Goal: Communication & Community: Answer question/provide support

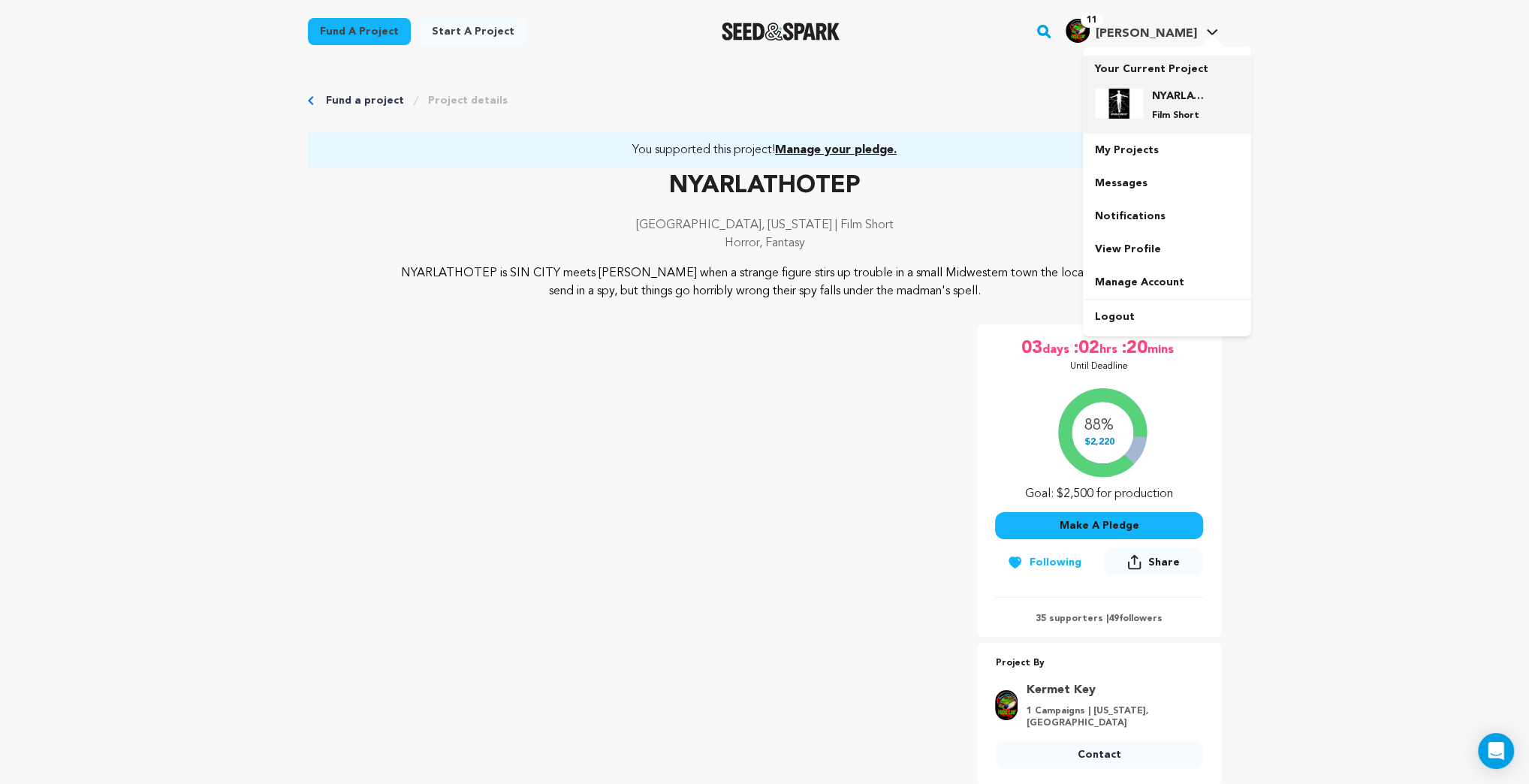
click at [1191, 109] on div "NYARLATHOTEP Film Short" at bounding box center [1179, 105] width 72 height 33
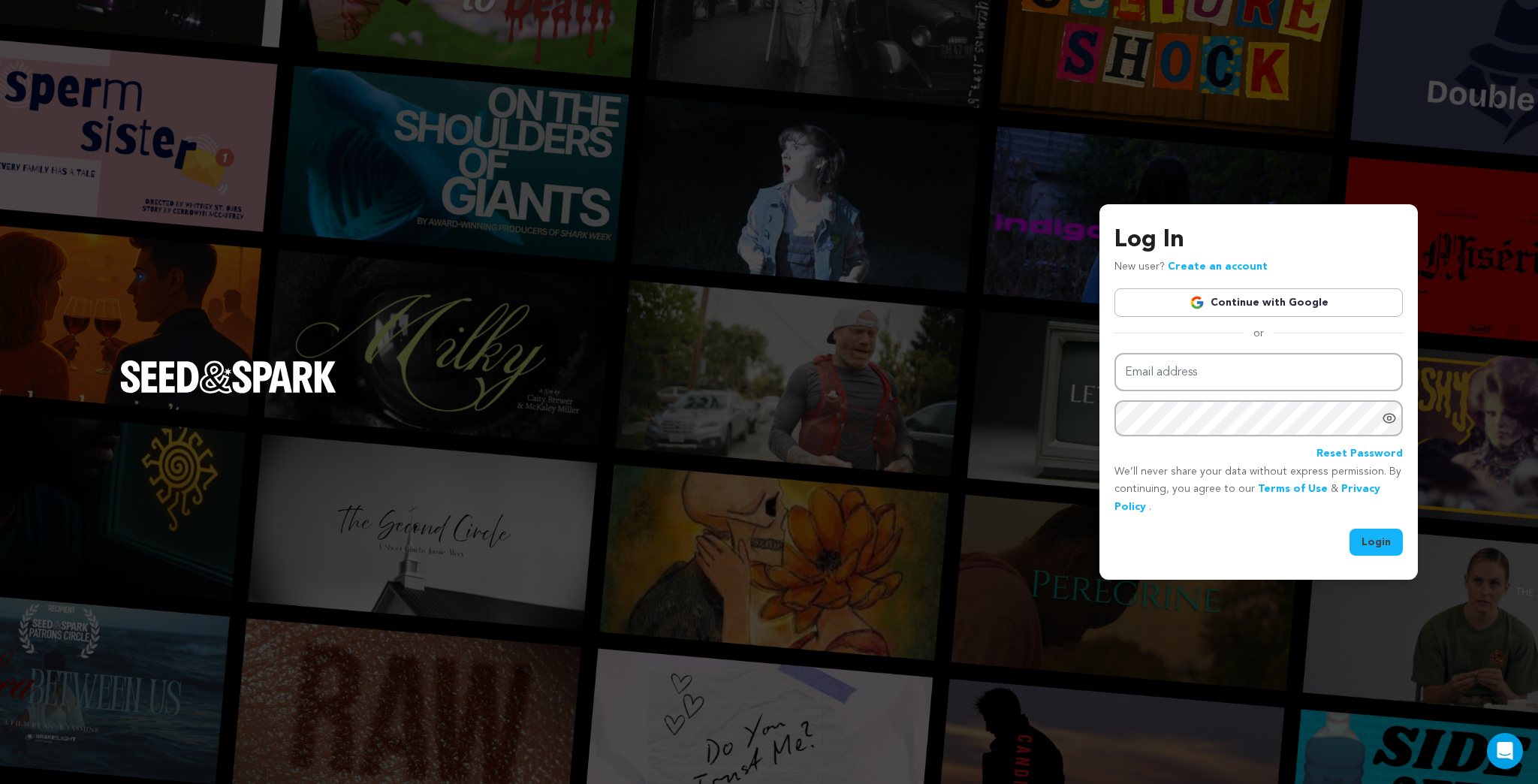
type input "[EMAIL_ADDRESS][DOMAIN_NAME]"
click at [1380, 542] on button "Login" at bounding box center [1375, 542] width 53 height 27
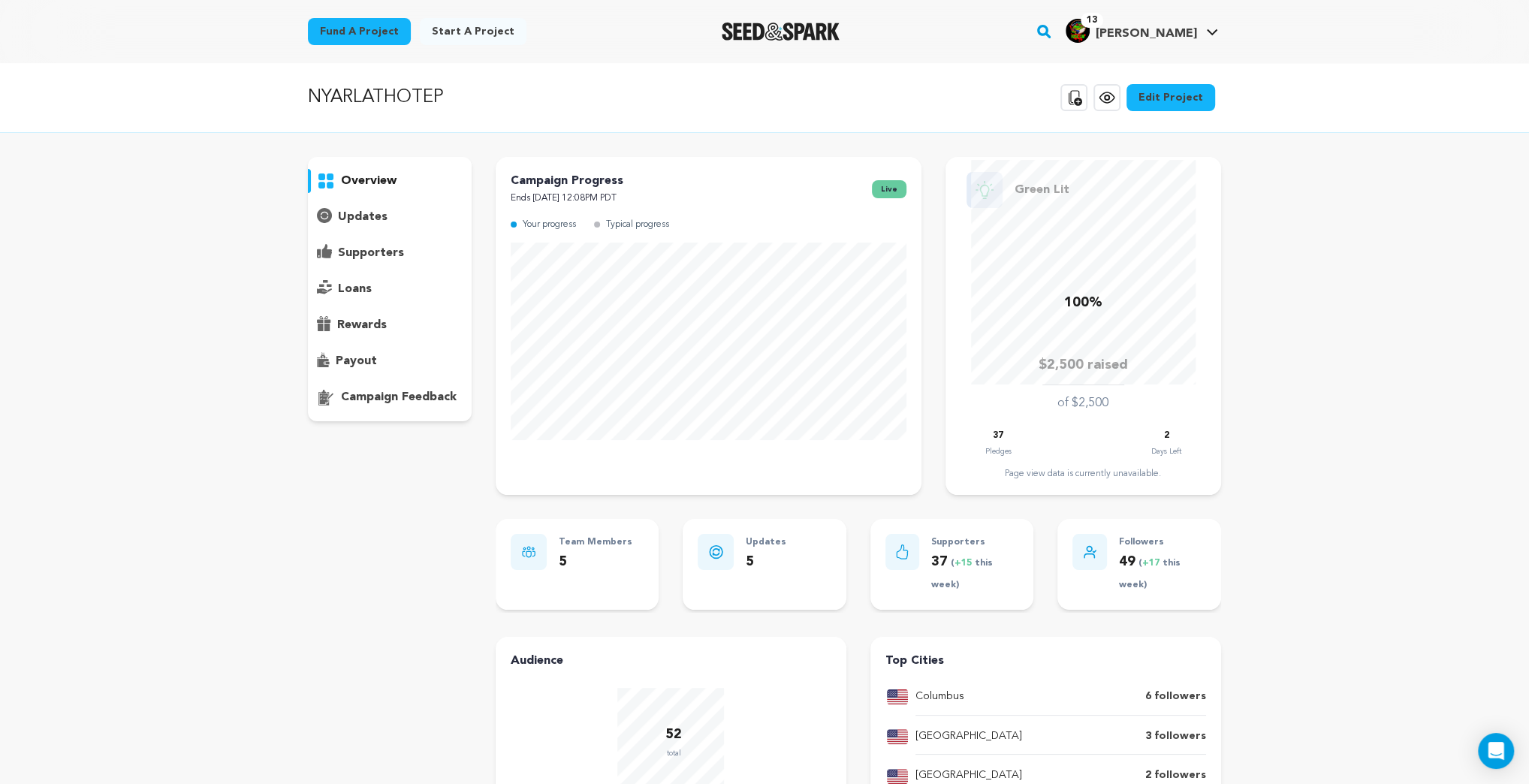
click at [375, 251] on p "supporters" at bounding box center [371, 253] width 66 height 18
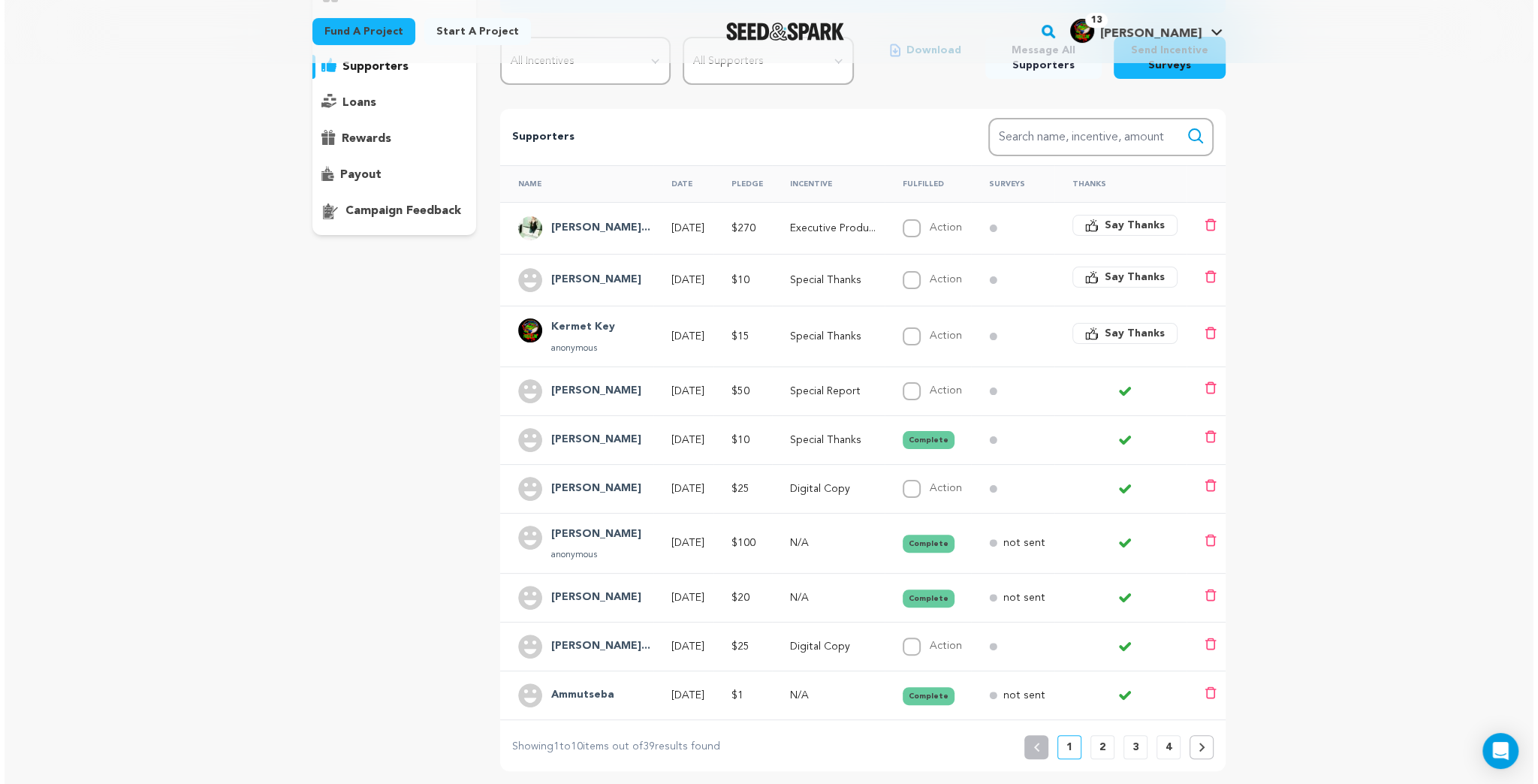
scroll to position [240, 0]
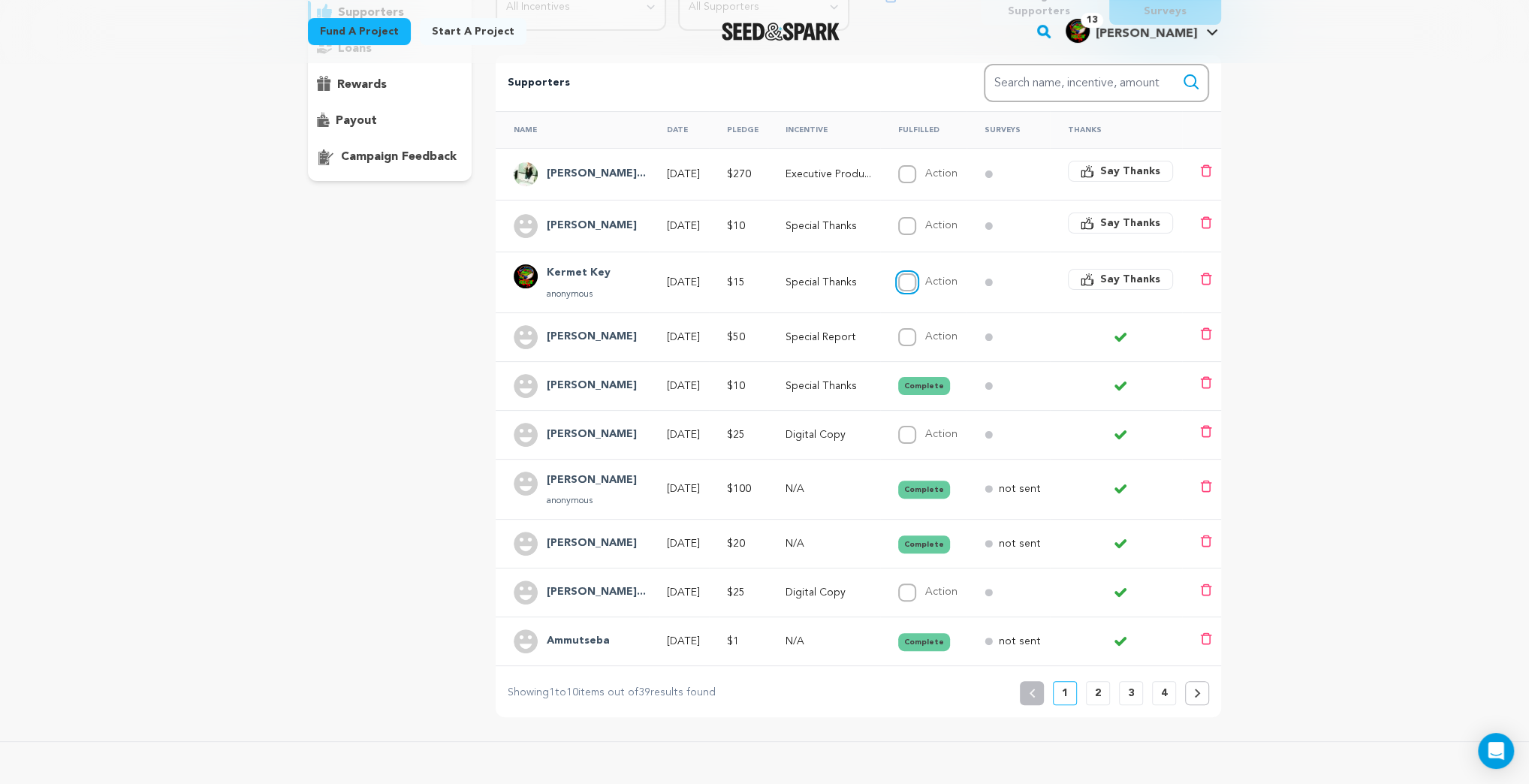
click at [916, 280] on input "Action" at bounding box center [908, 282] width 18 height 18
checkbox input "true"
click at [1133, 222] on span "Say Thanks" at bounding box center [1131, 222] width 60 height 15
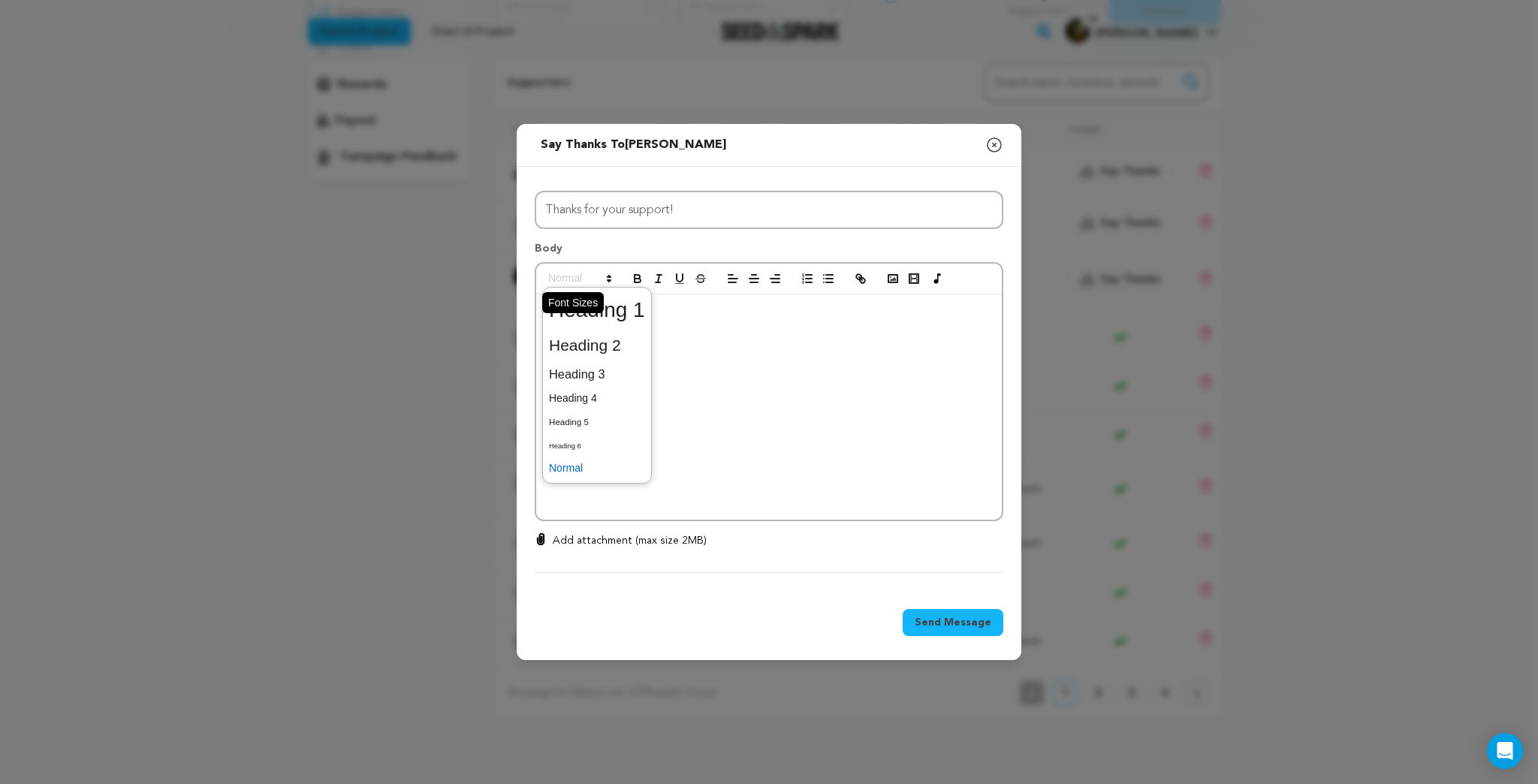
click at [608, 273] on icon at bounding box center [609, 278] width 14 height 14
click at [626, 309] on span at bounding box center [596, 310] width 96 height 39
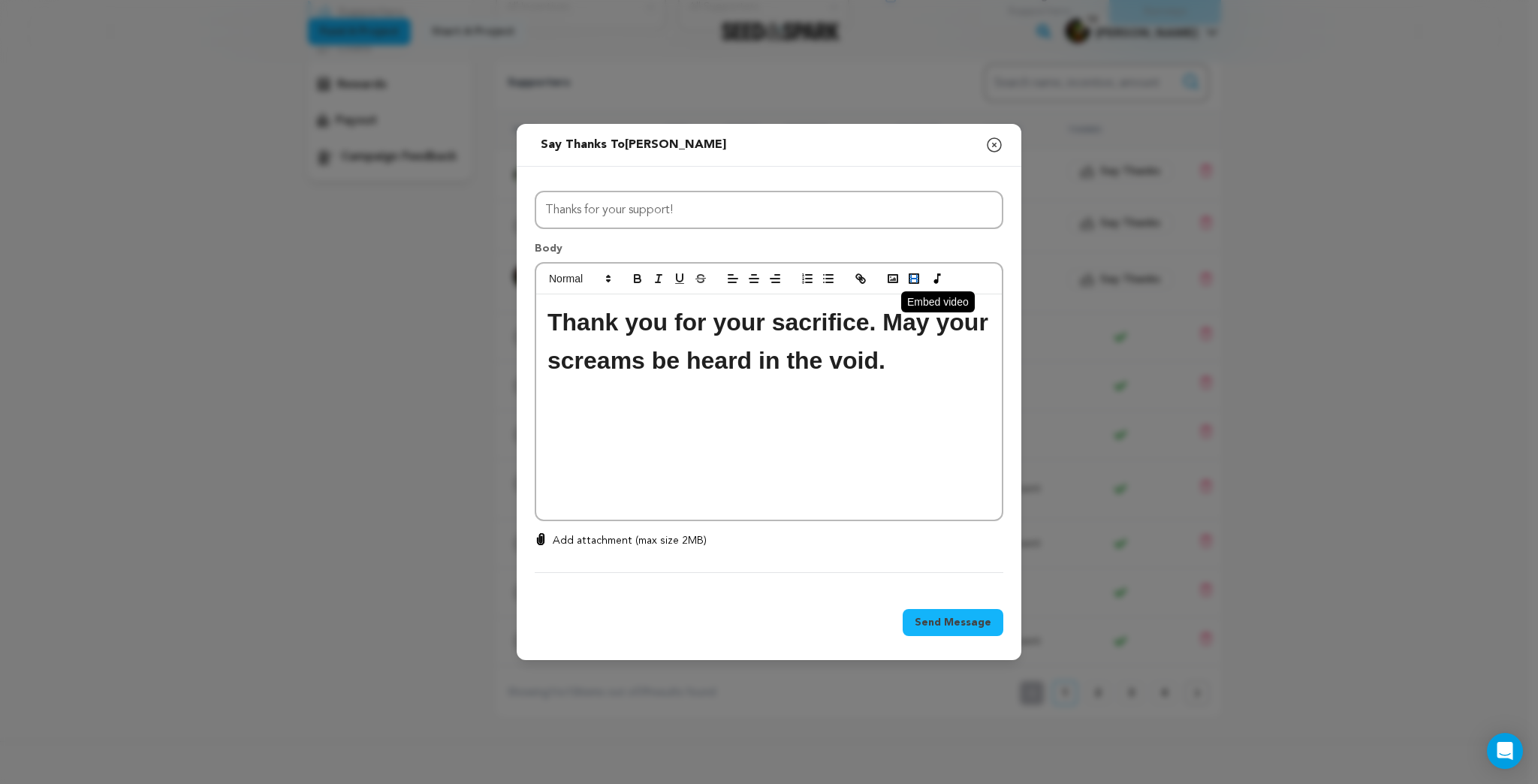
click at [911, 288] on button "button" at bounding box center [914, 278] width 21 height 18
click at [896, 272] on icon "button" at bounding box center [893, 278] width 14 height 14
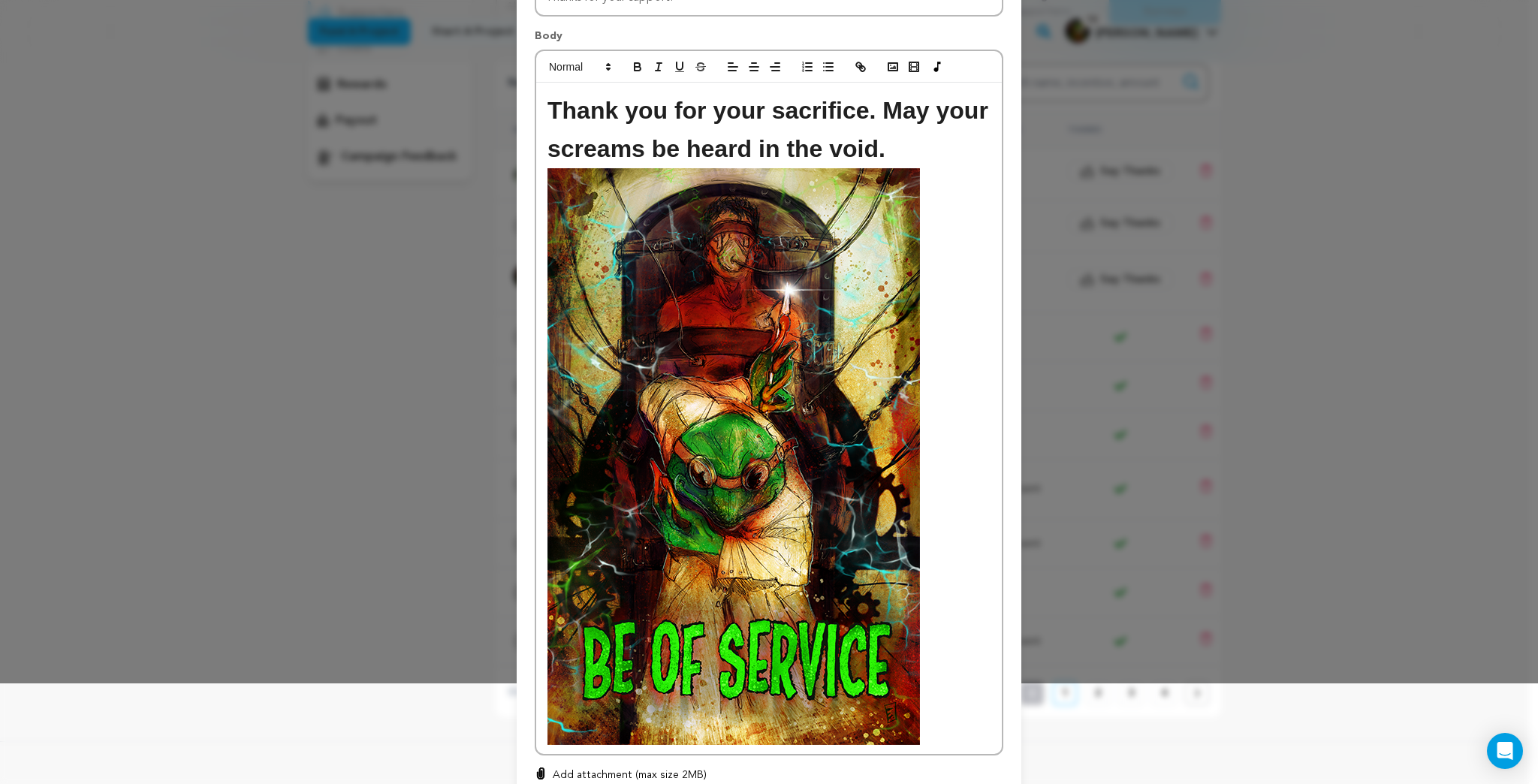
scroll to position [221, 0]
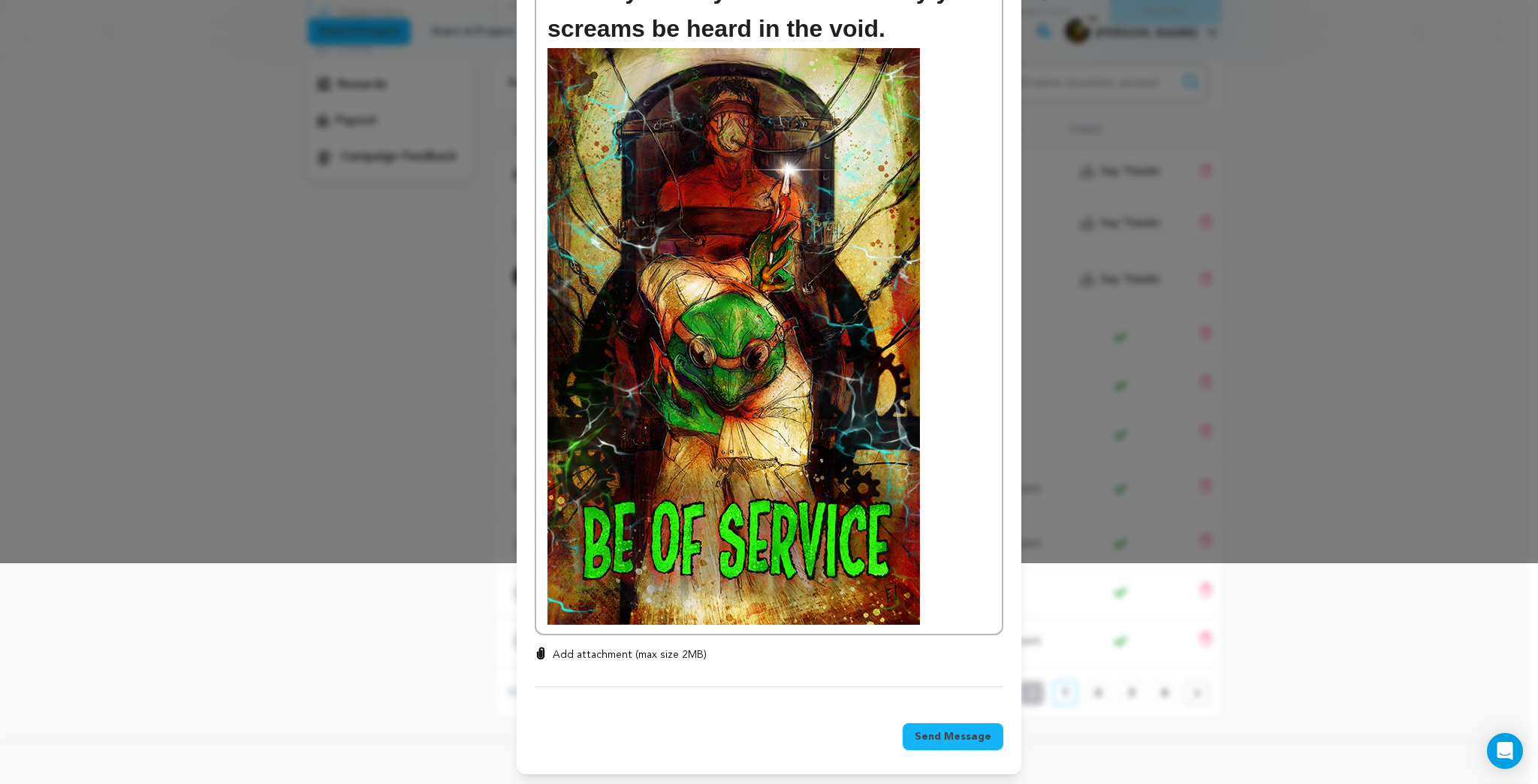
click at [938, 734] on span "Send Message" at bounding box center [953, 736] width 77 height 15
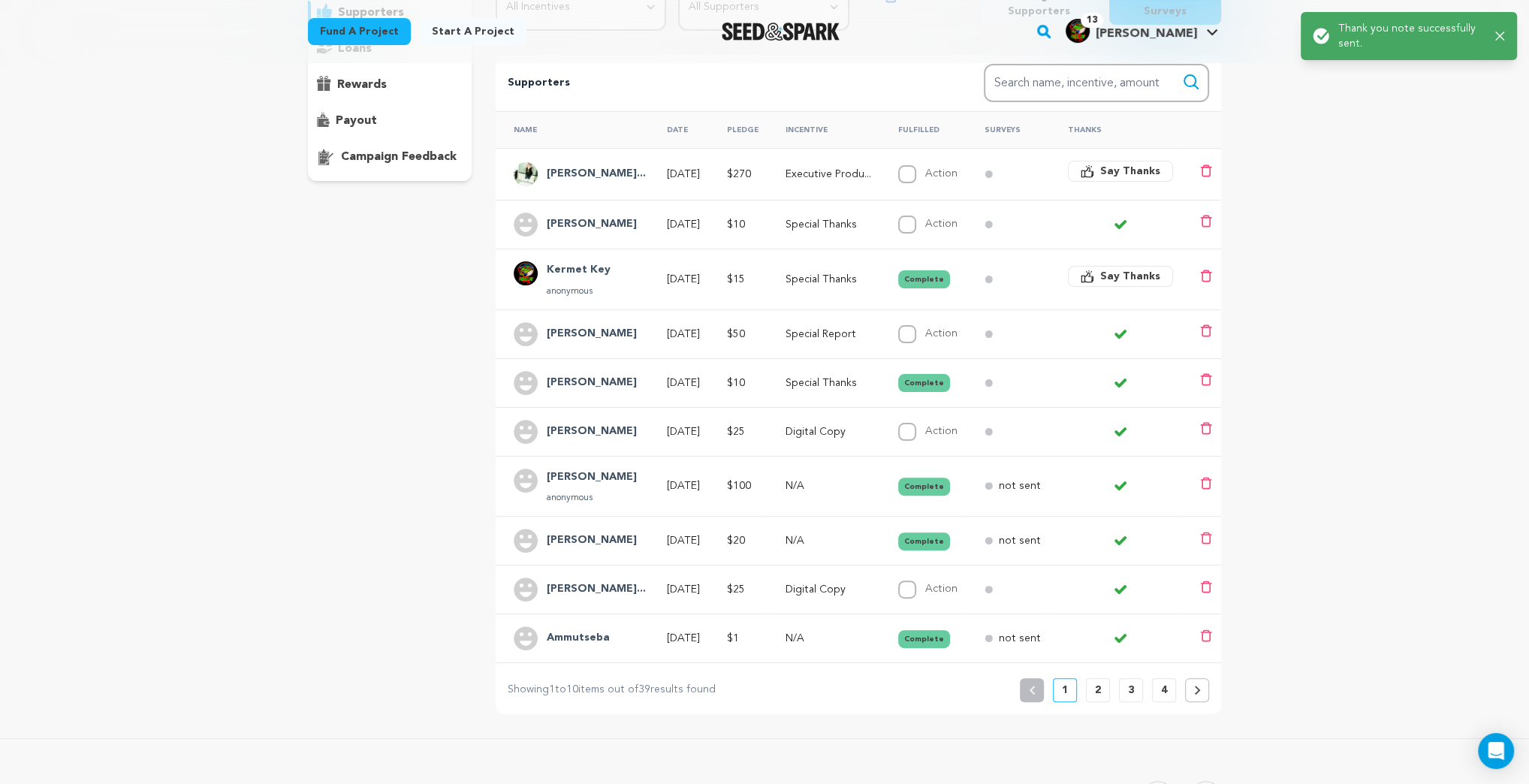
click at [1139, 166] on span "Say Thanks" at bounding box center [1131, 171] width 60 height 15
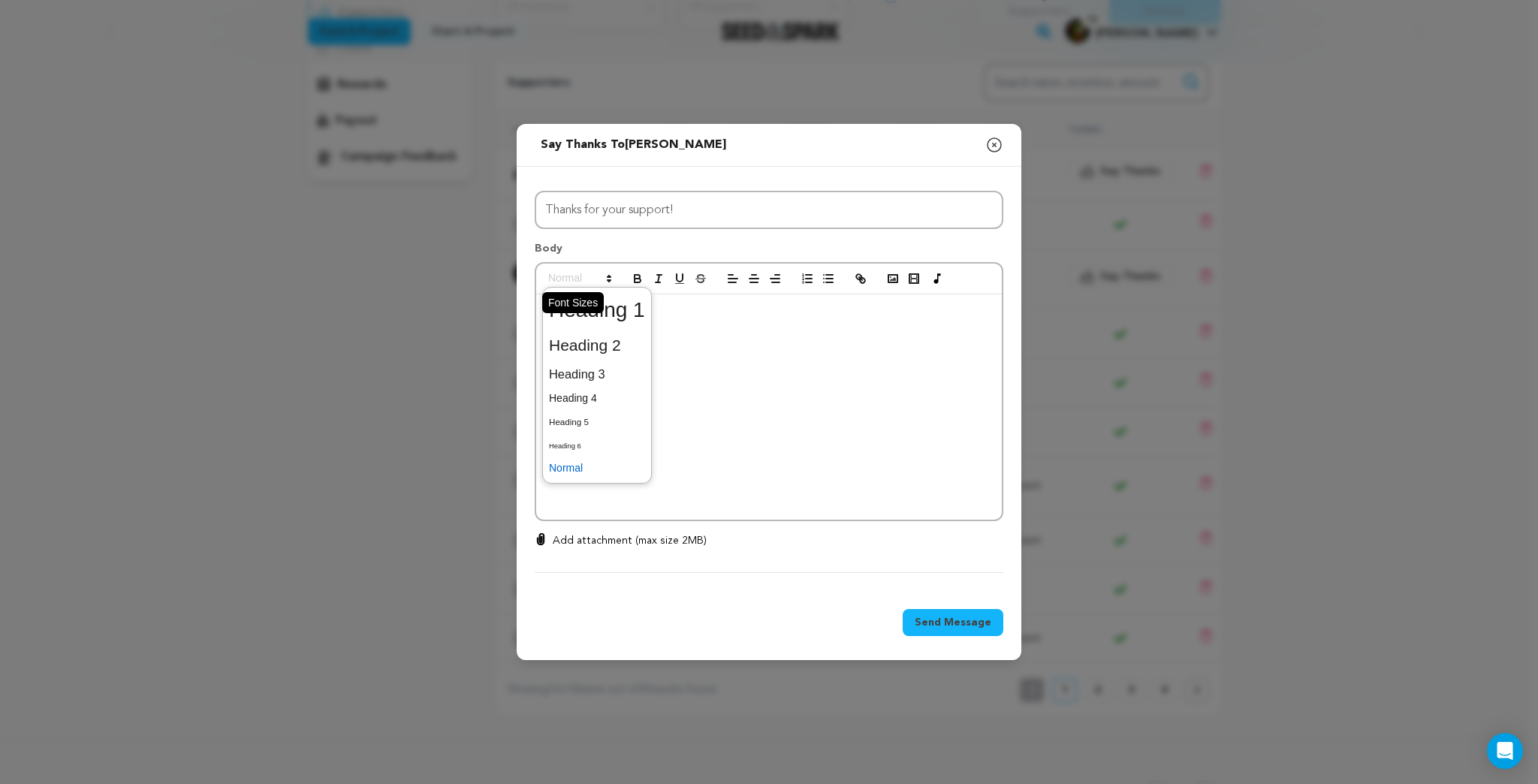
click at [611, 271] on icon at bounding box center [609, 278] width 14 height 14
click at [628, 305] on span at bounding box center [596, 310] width 96 height 39
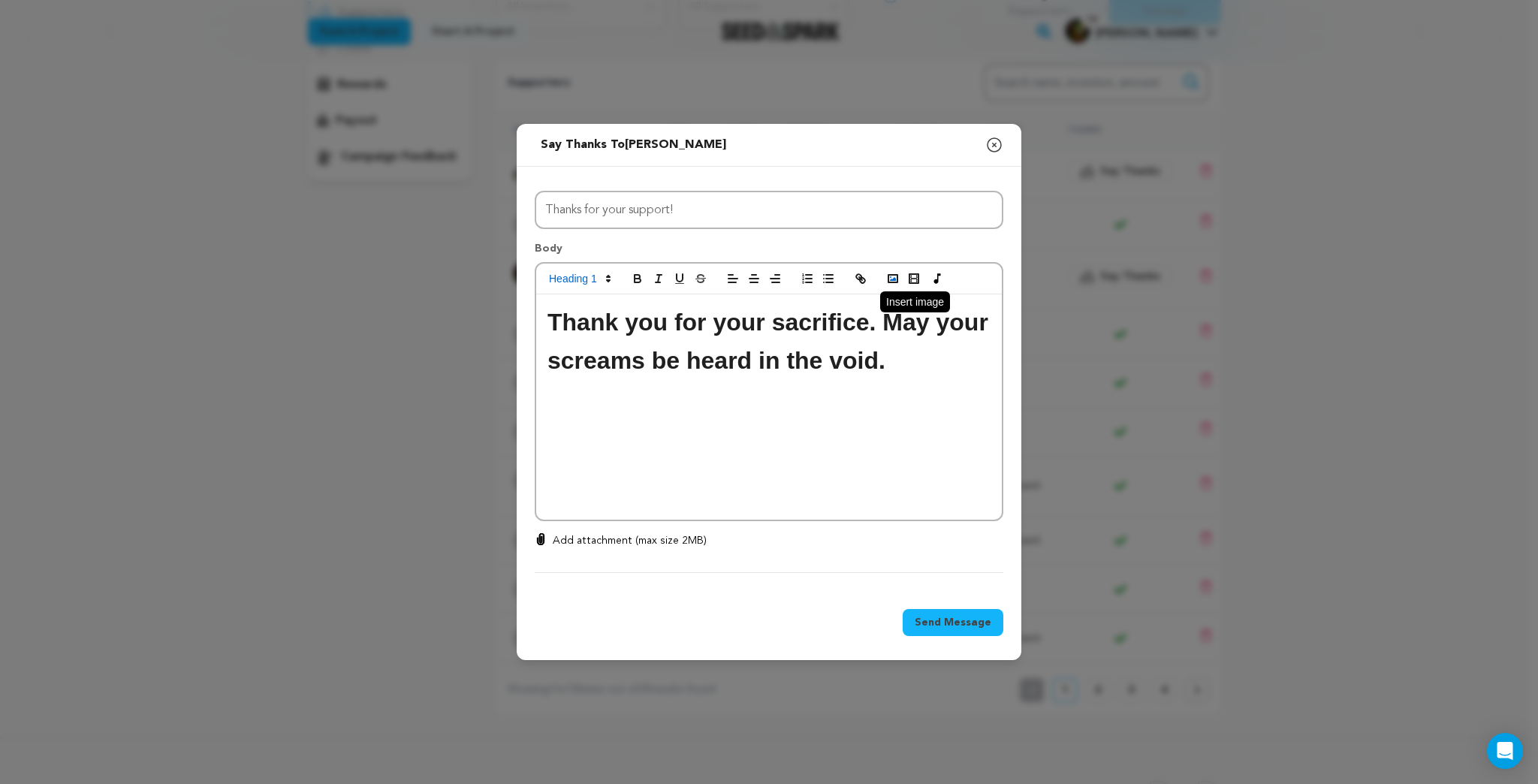
click at [894, 277] on polyline "button" at bounding box center [893, 279] width 6 height 4
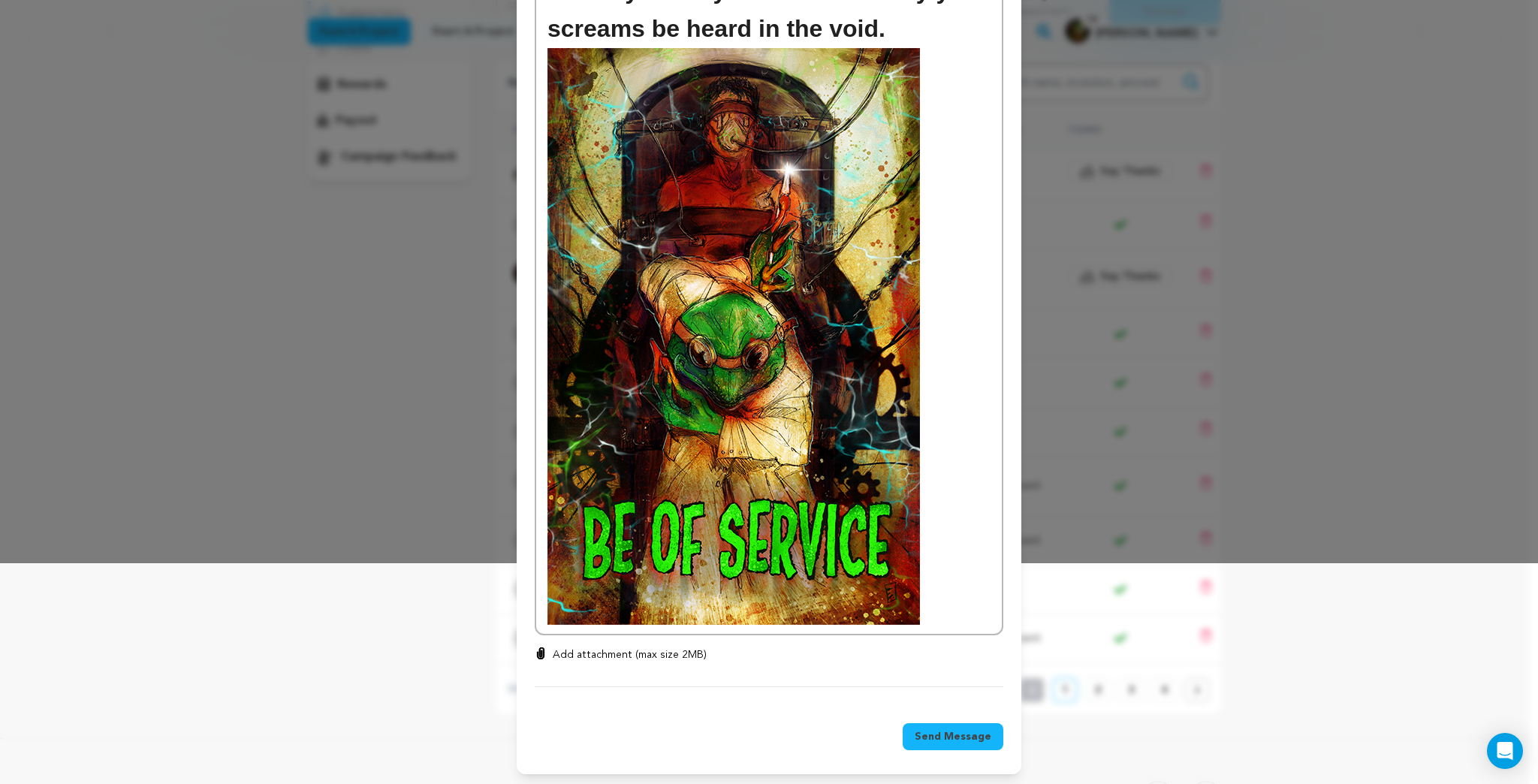
click at [942, 735] on span "Send Message" at bounding box center [953, 736] width 77 height 15
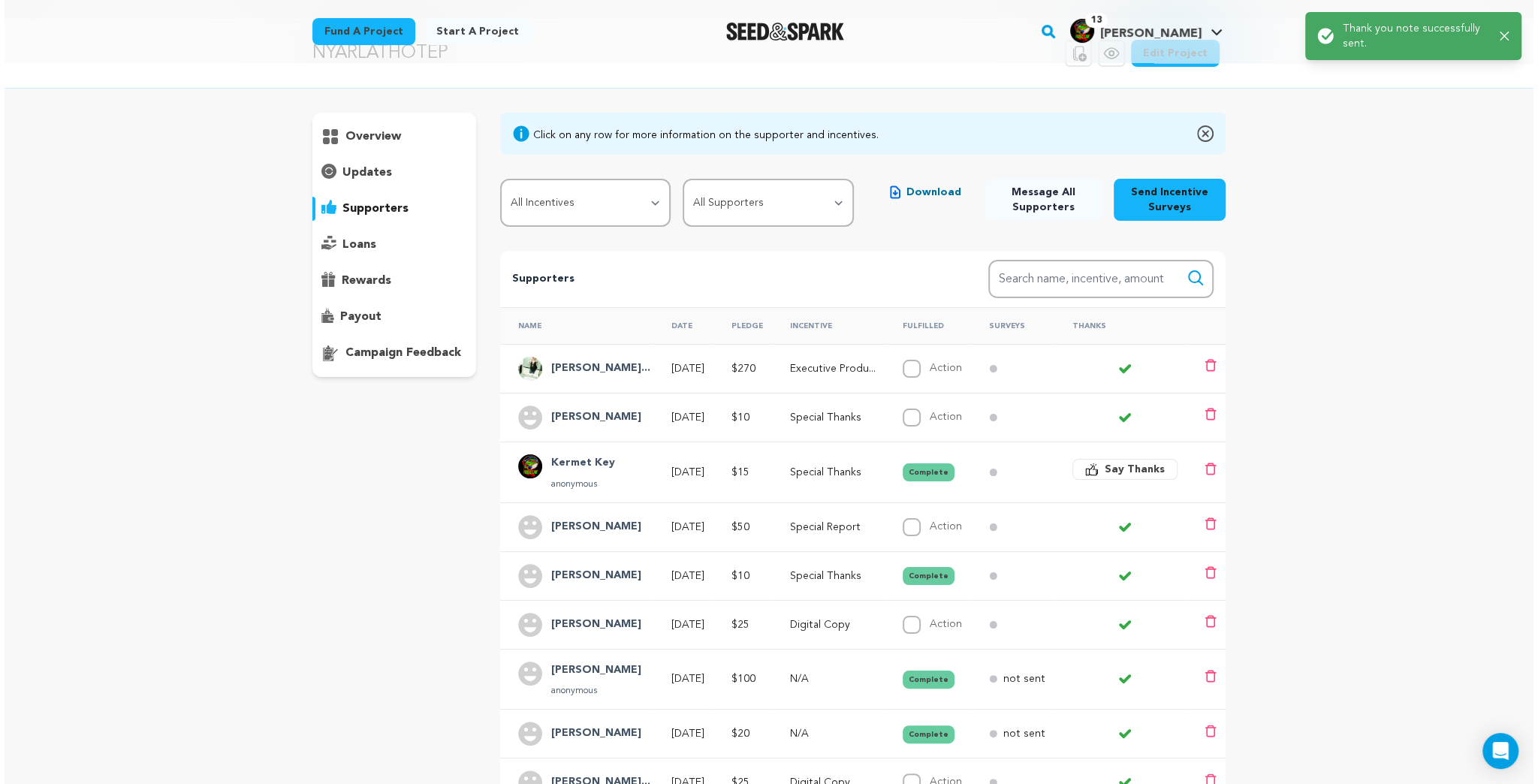
scroll to position [0, 0]
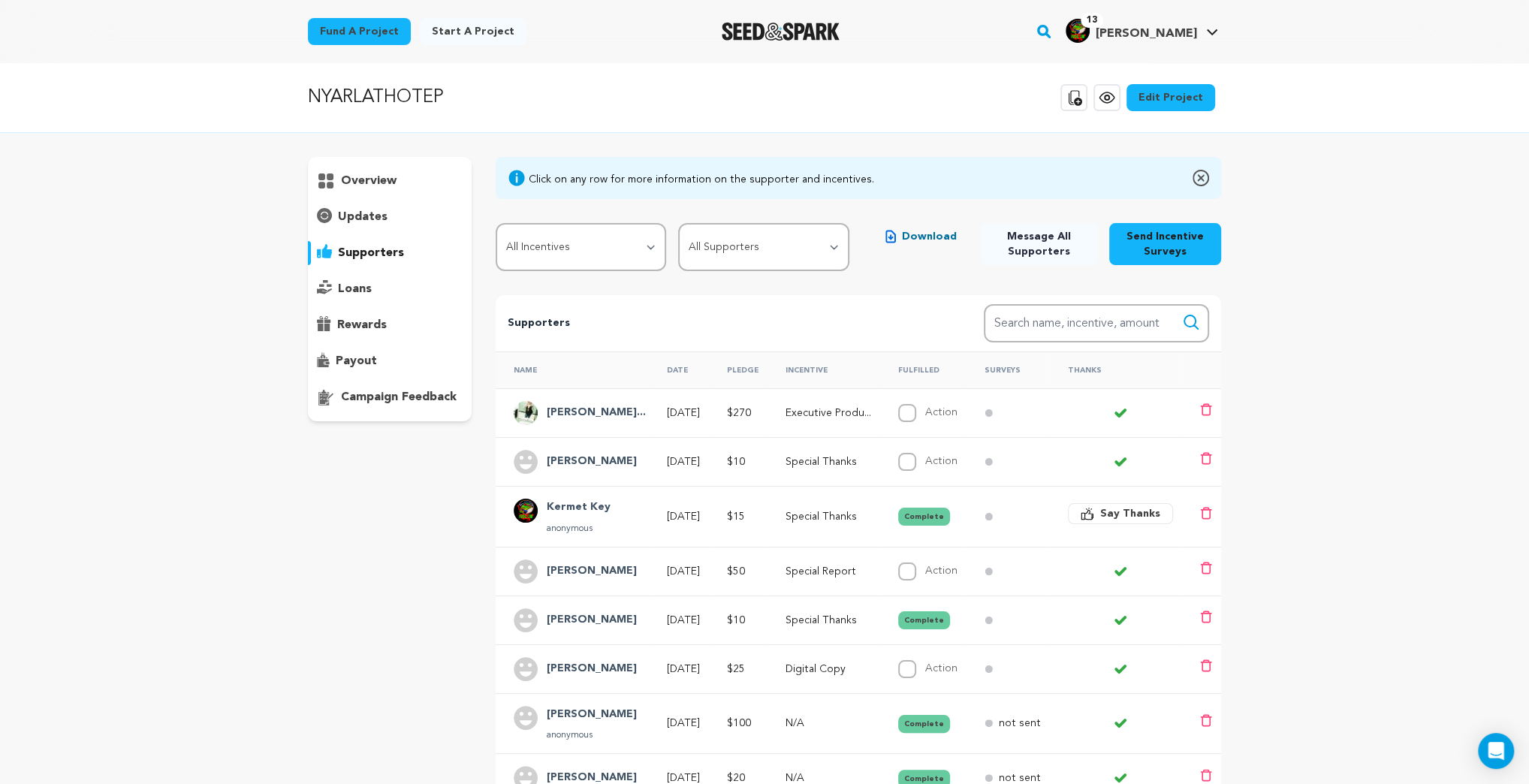
click at [602, 416] on h4 "Annastasia Arne..." at bounding box center [596, 413] width 99 height 18
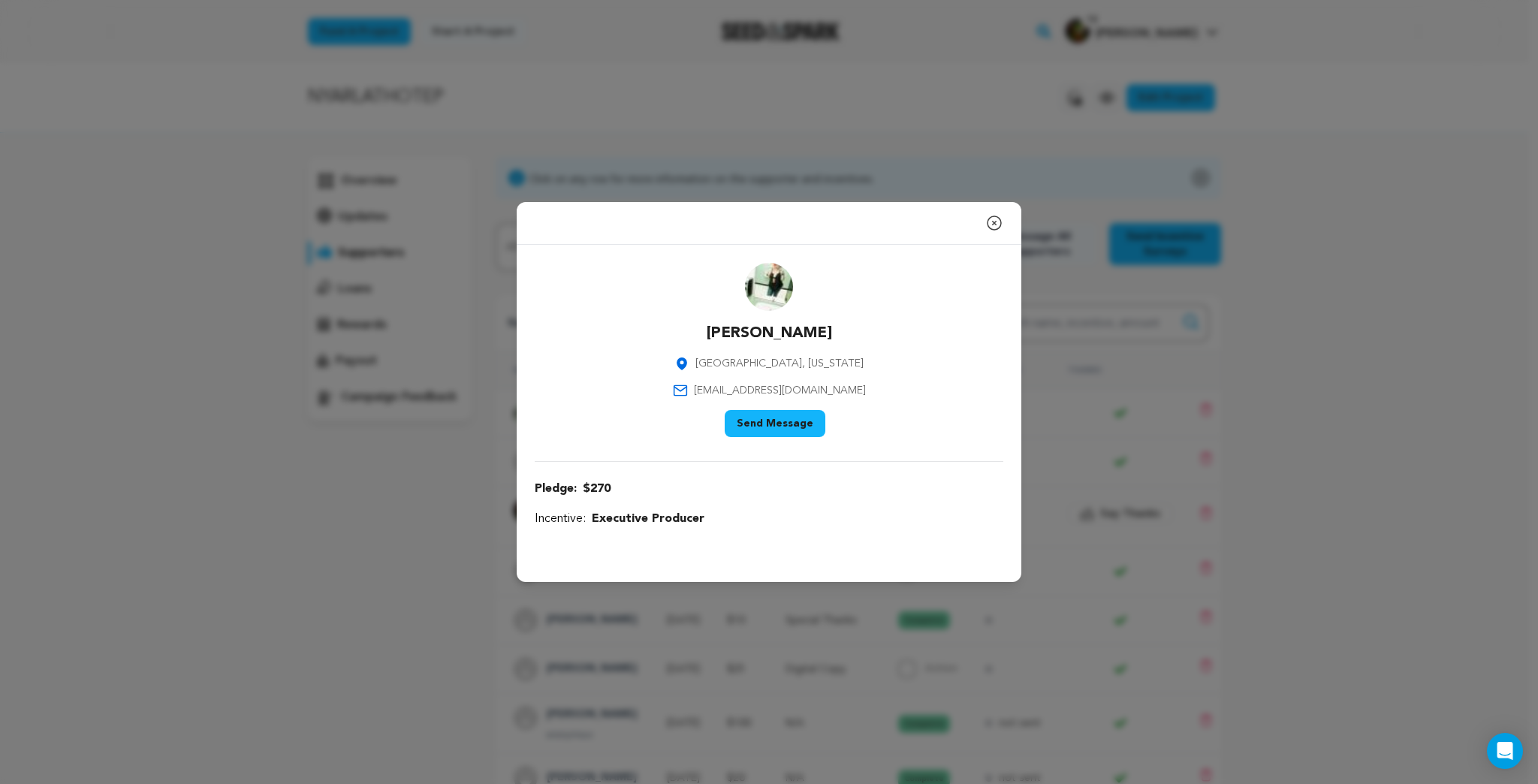
click at [782, 425] on button "Send Message" at bounding box center [775, 423] width 101 height 27
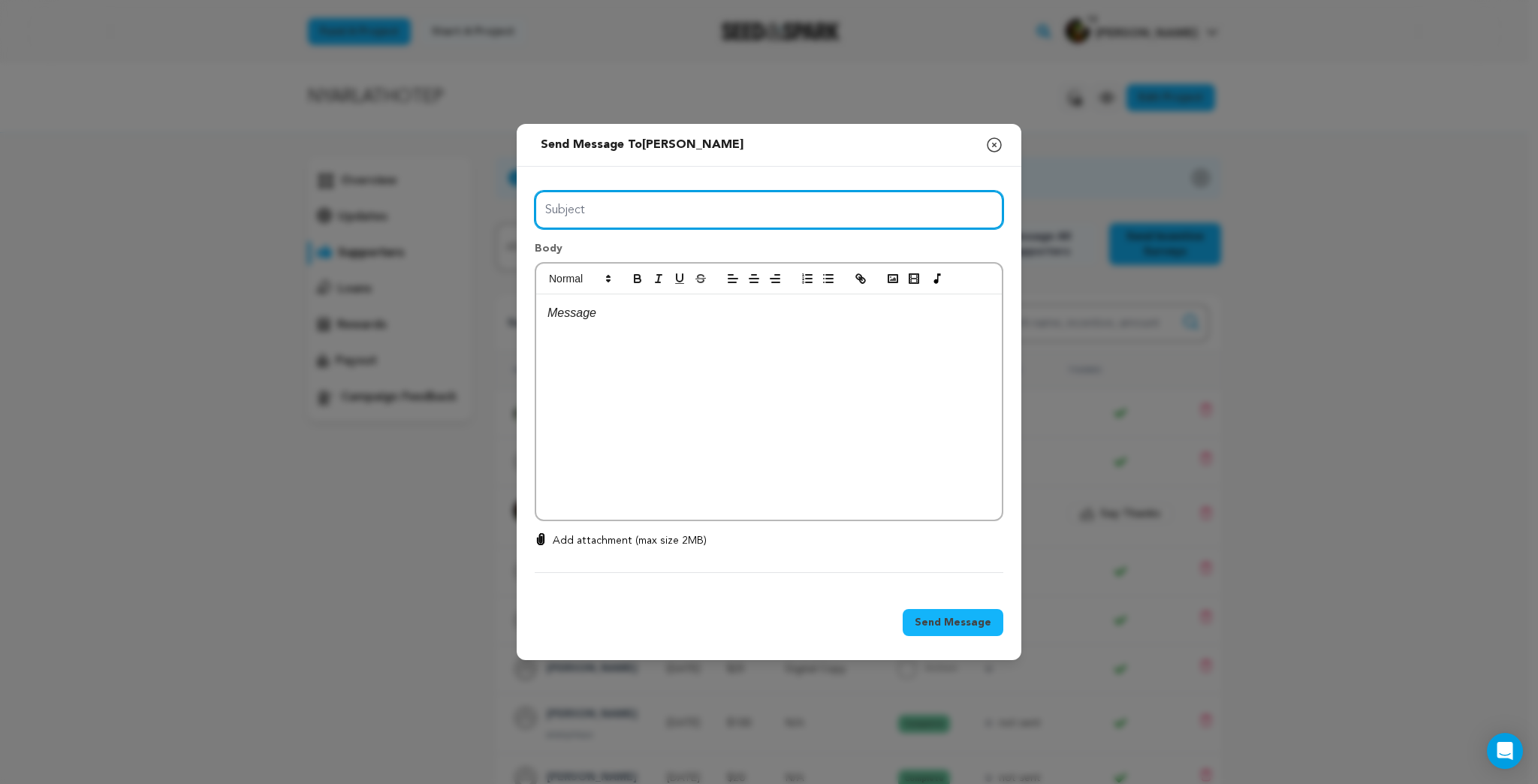
click at [603, 206] on input "Subject" at bounding box center [769, 210] width 468 height 39
type input "Freedom is Chaos!"
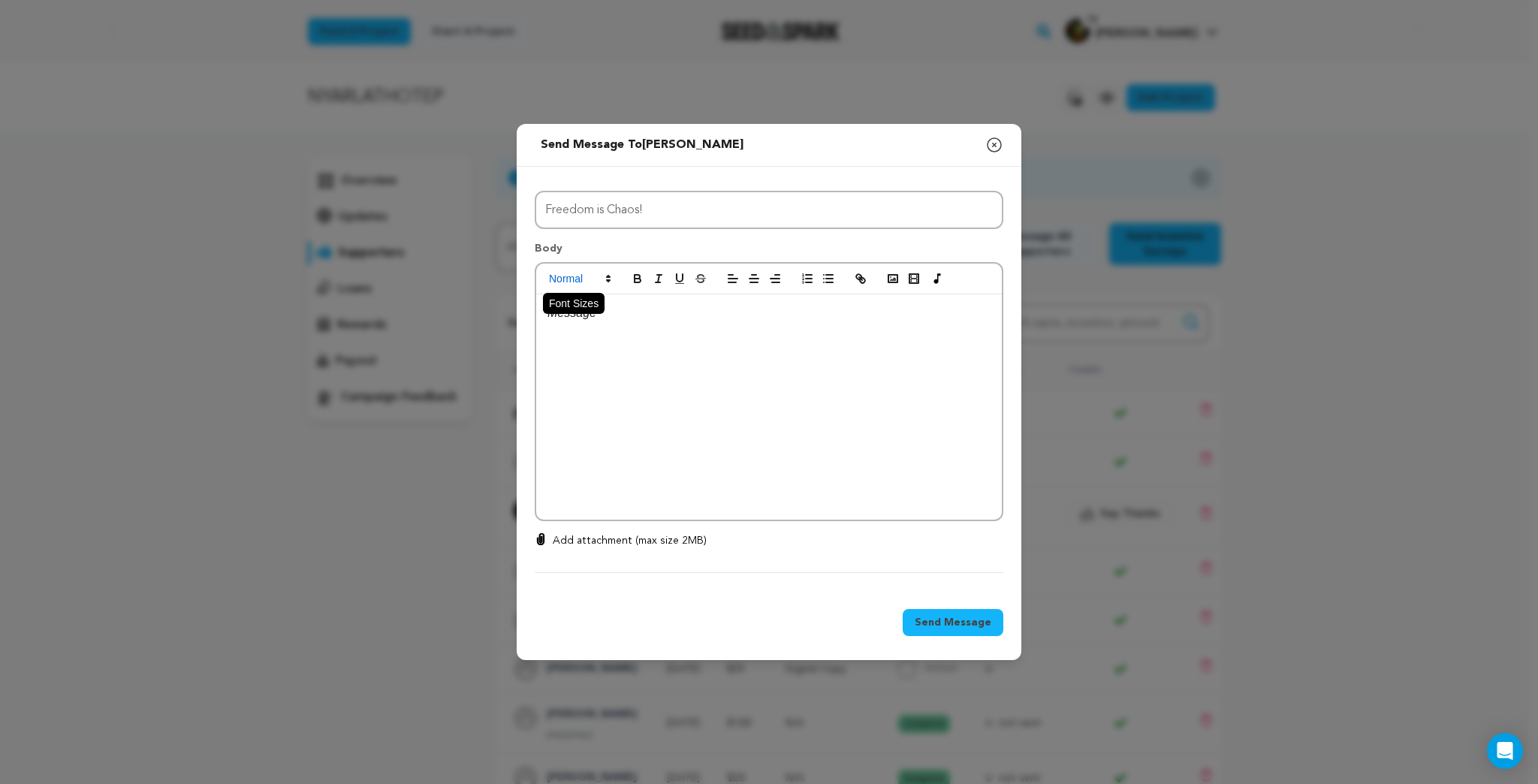
click at [608, 271] on icon at bounding box center [609, 278] width 14 height 14
click at [617, 314] on span at bounding box center [596, 310] width 96 height 39
click at [891, 275] on rect "button" at bounding box center [893, 279] width 9 height 8
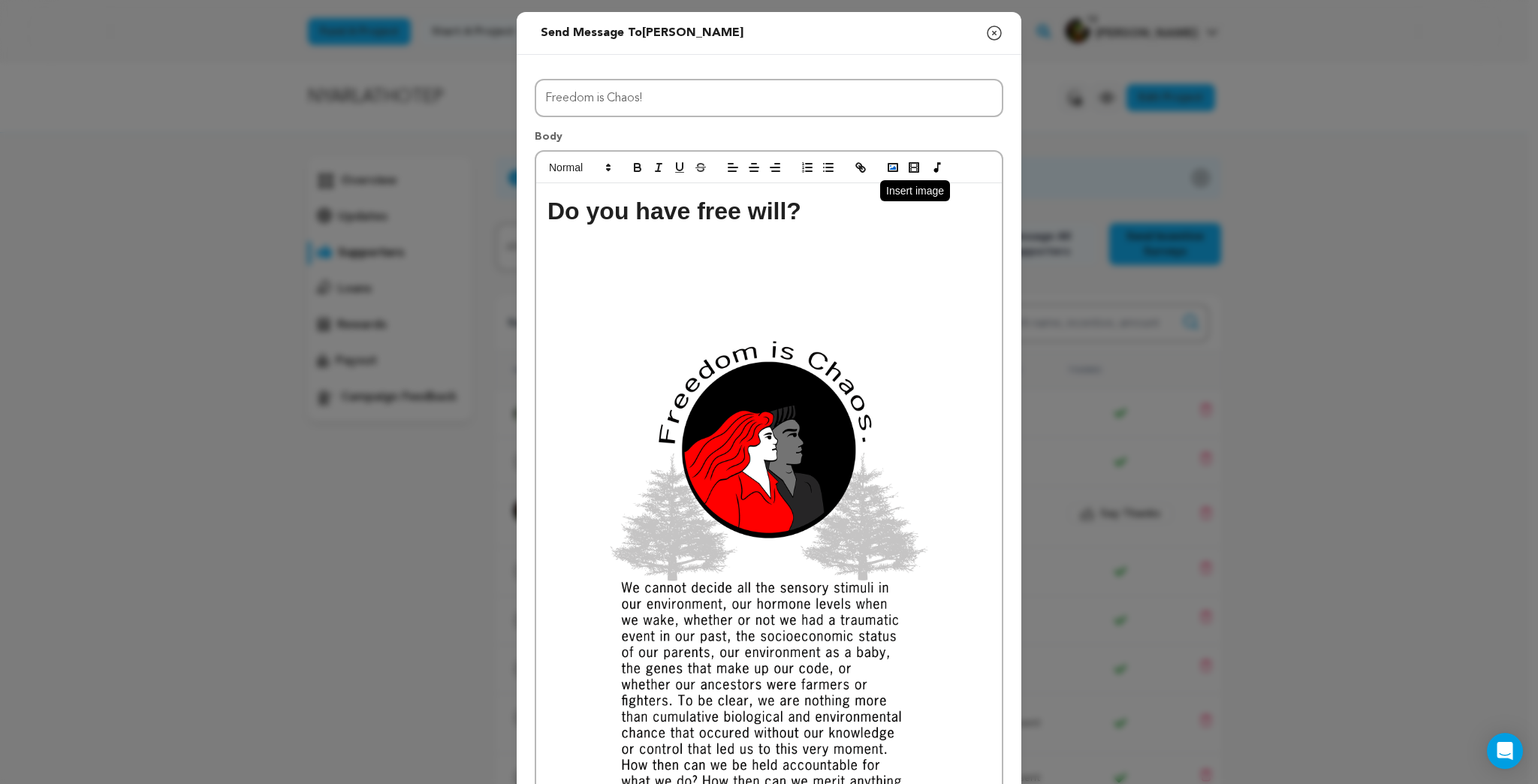
click at [891, 164] on rect "button" at bounding box center [893, 168] width 9 height 8
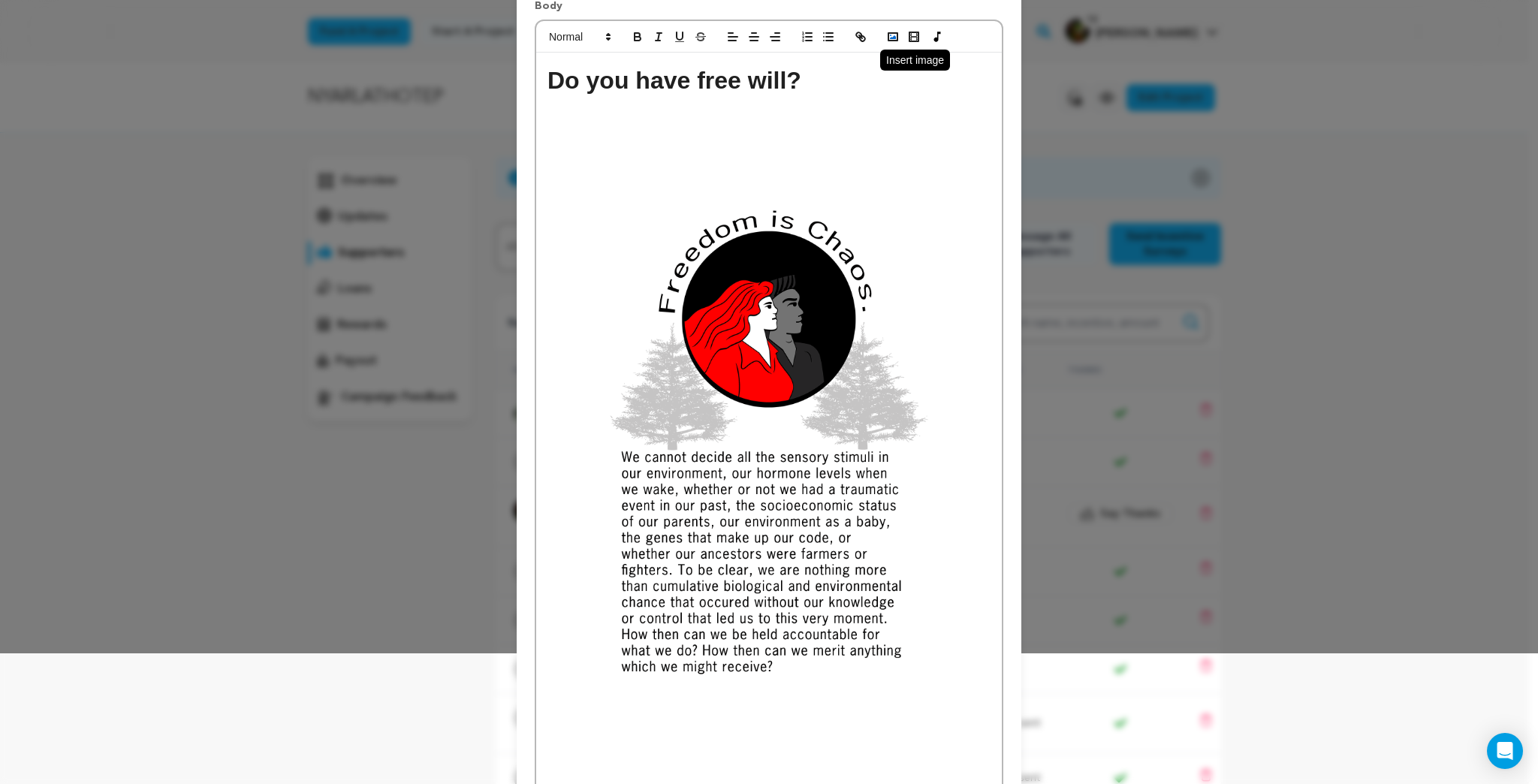
click at [886, 35] on icon "button" at bounding box center [893, 37] width 14 height 14
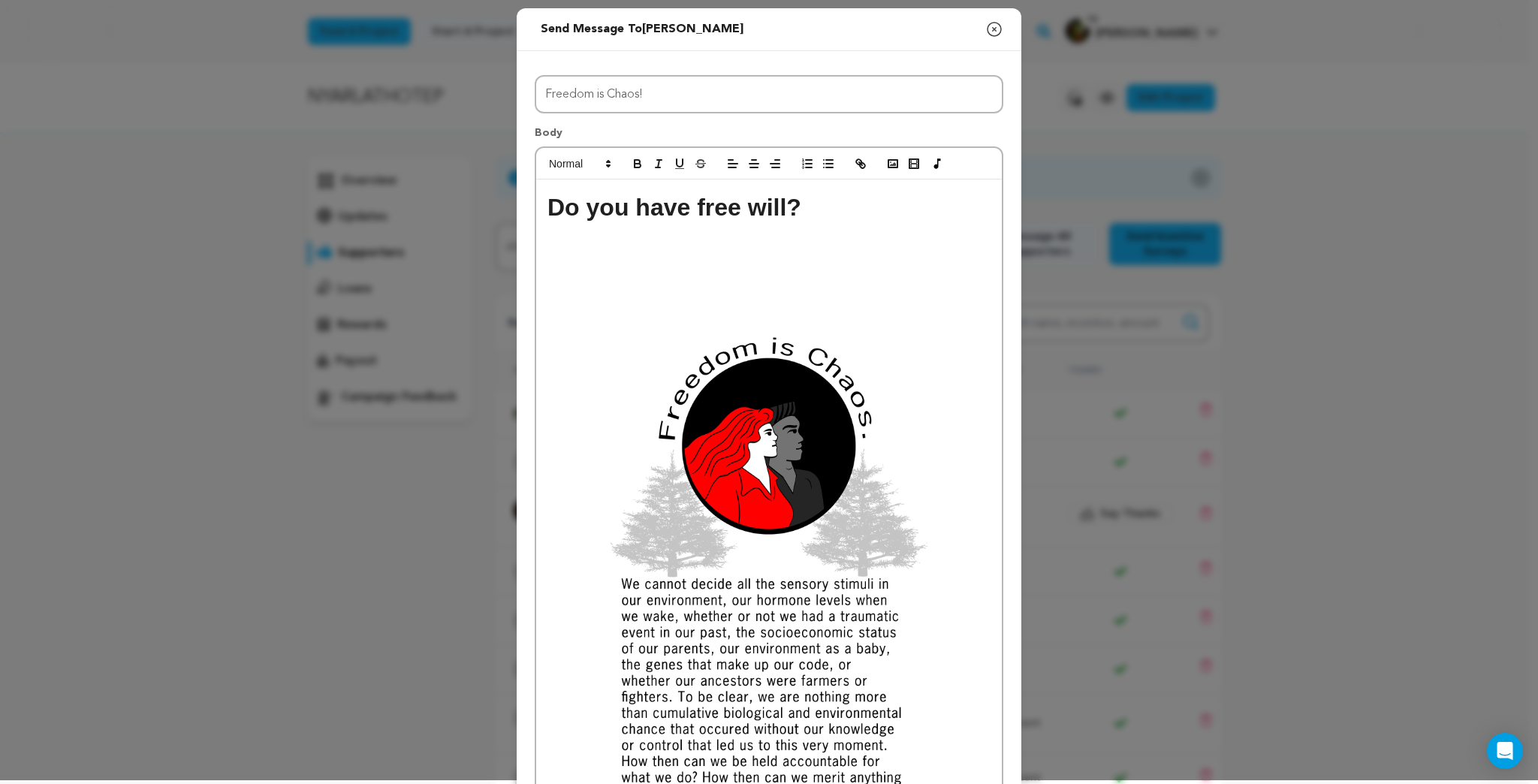
scroll to position [0, 0]
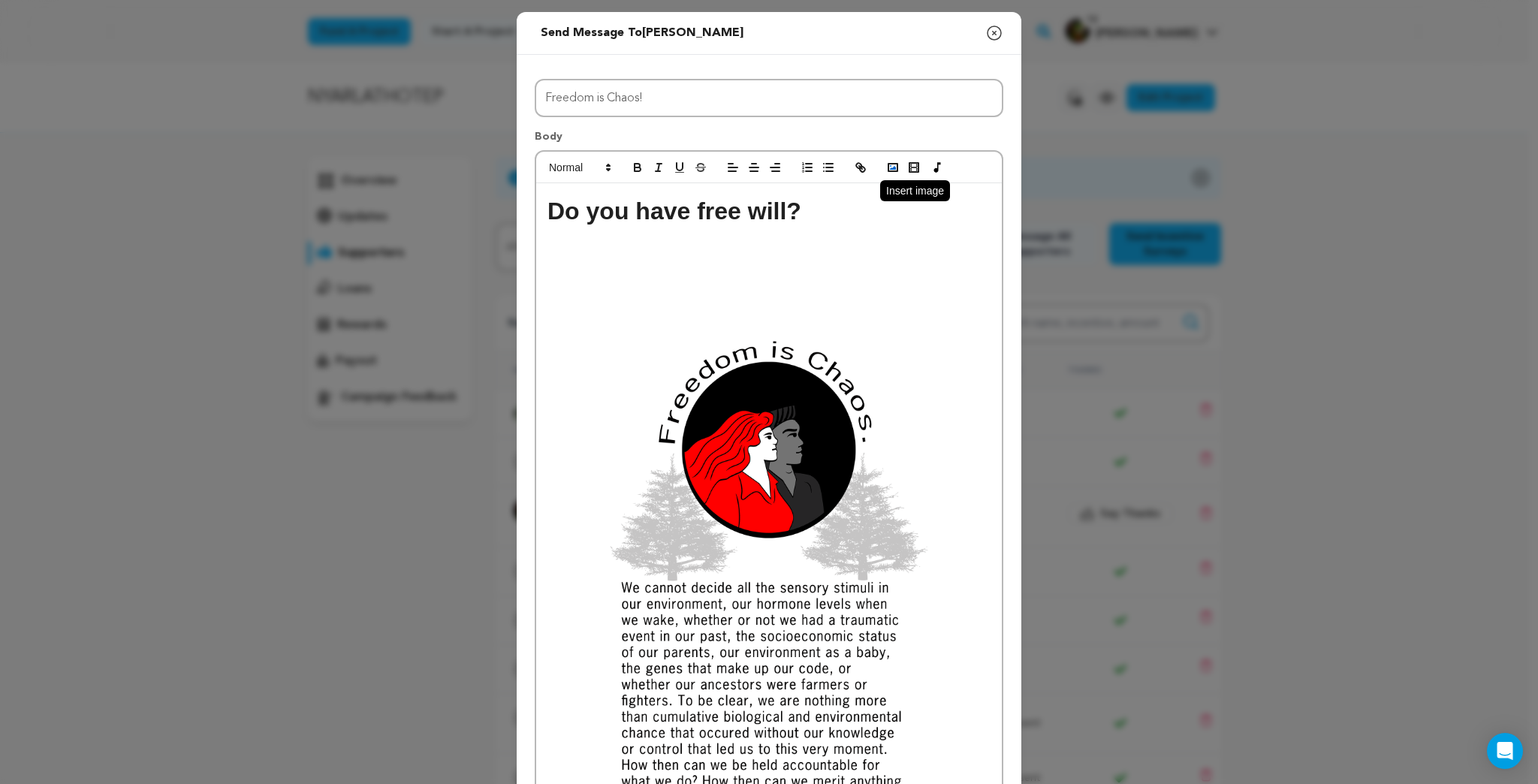
click at [890, 167] on polyline "button" at bounding box center [893, 168] width 6 height 4
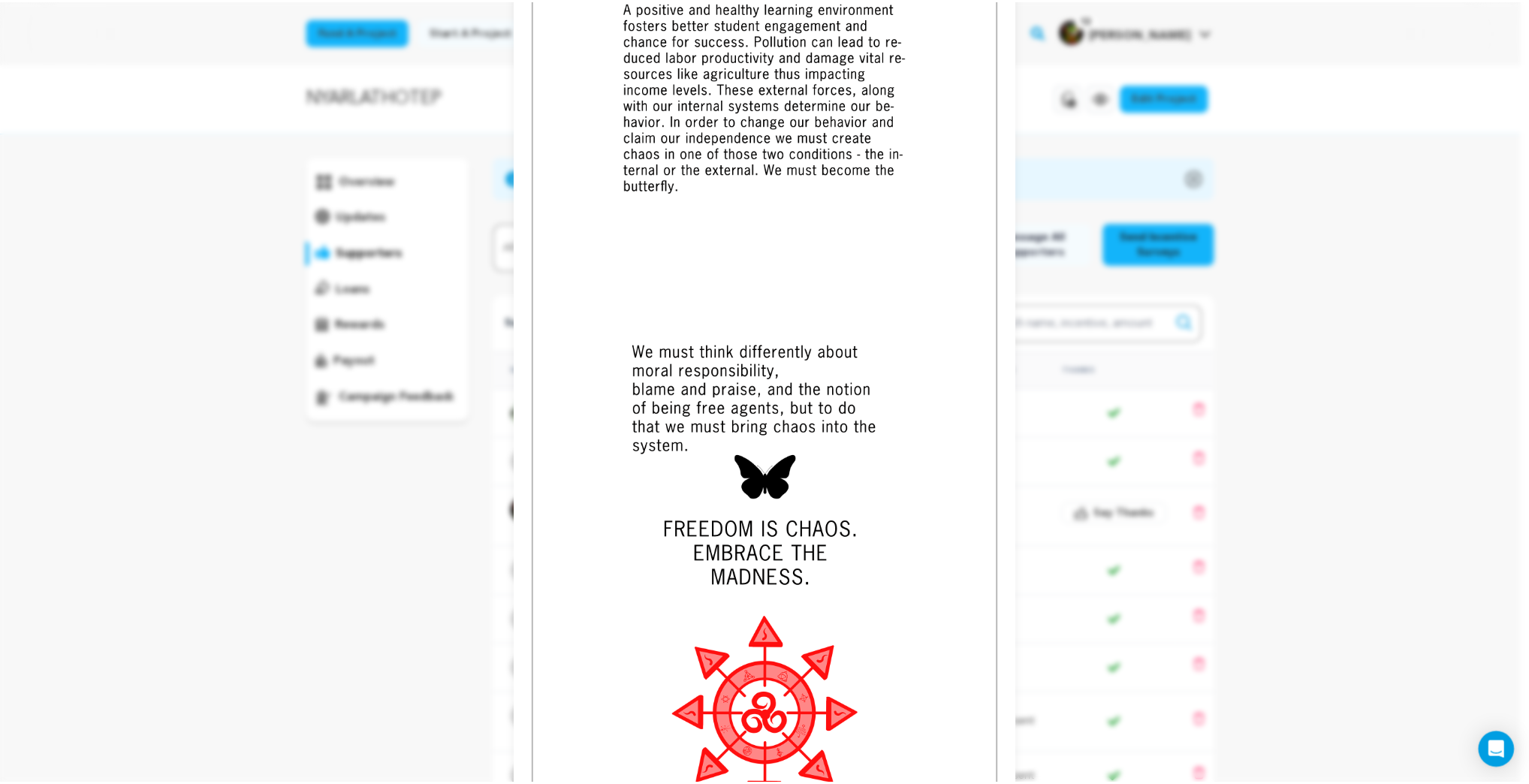
scroll to position [2348, 0]
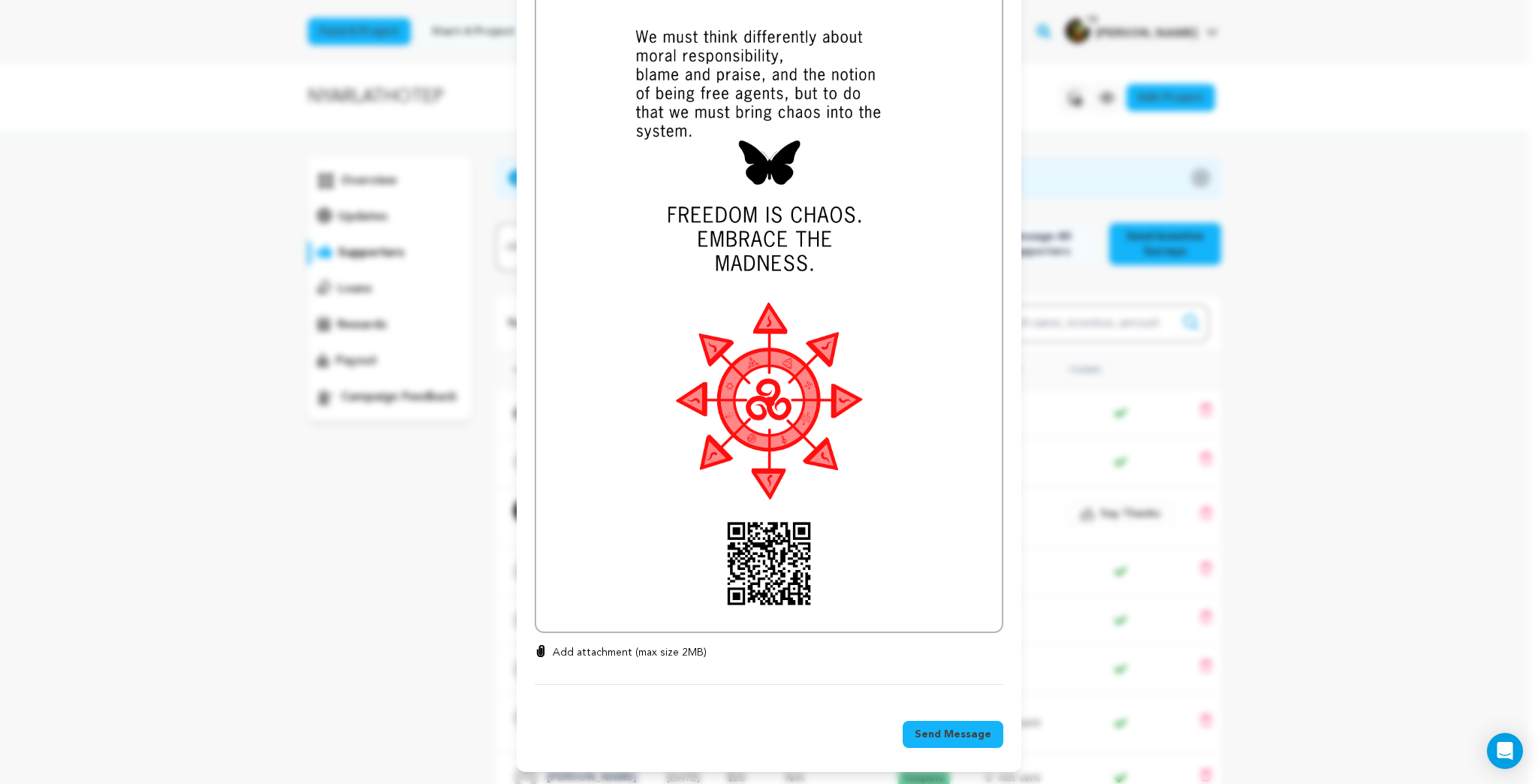
click at [942, 736] on span "Send Message" at bounding box center [953, 734] width 77 height 15
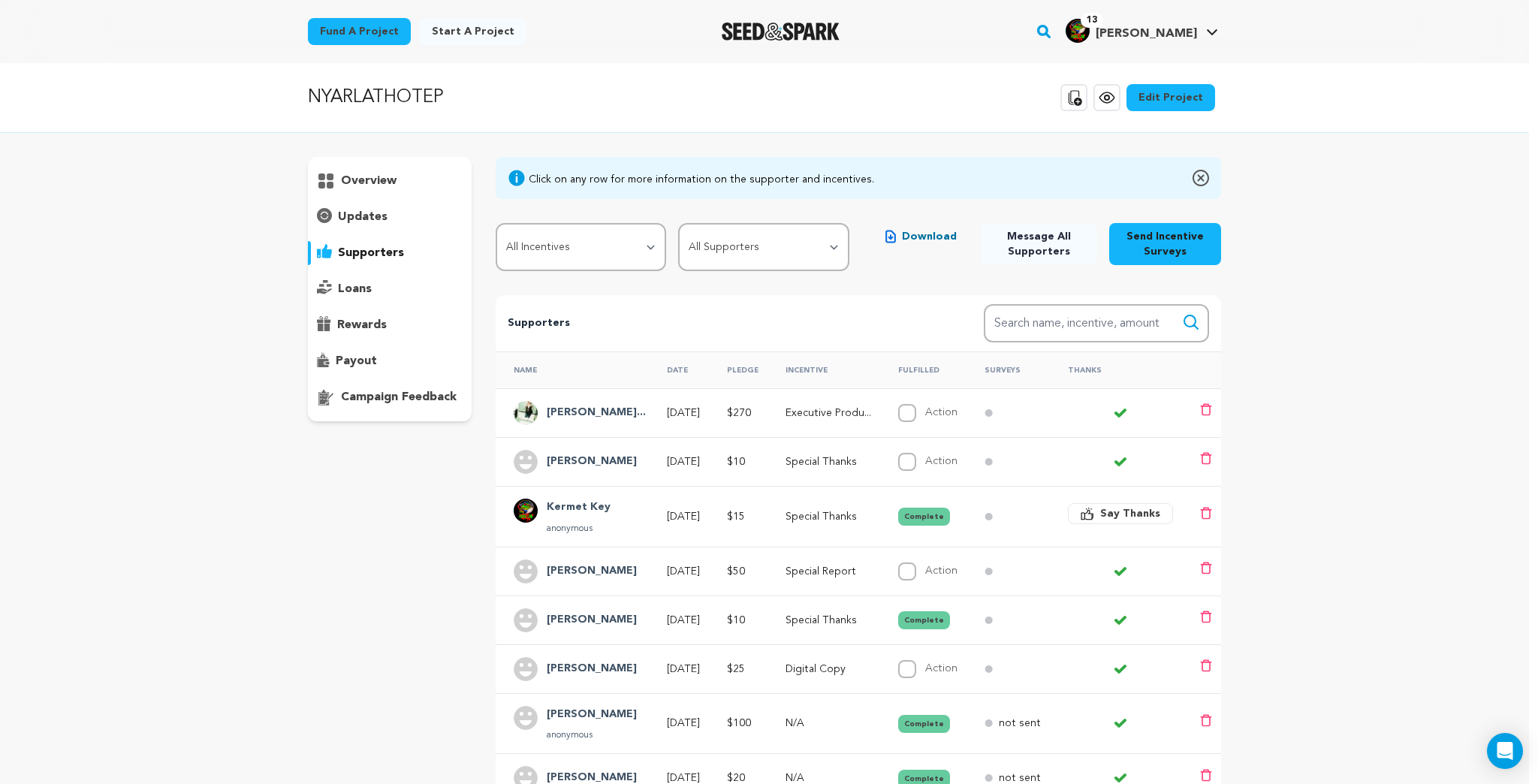
click at [609, 406] on h4 "Annastasia Arne..." at bounding box center [596, 413] width 99 height 18
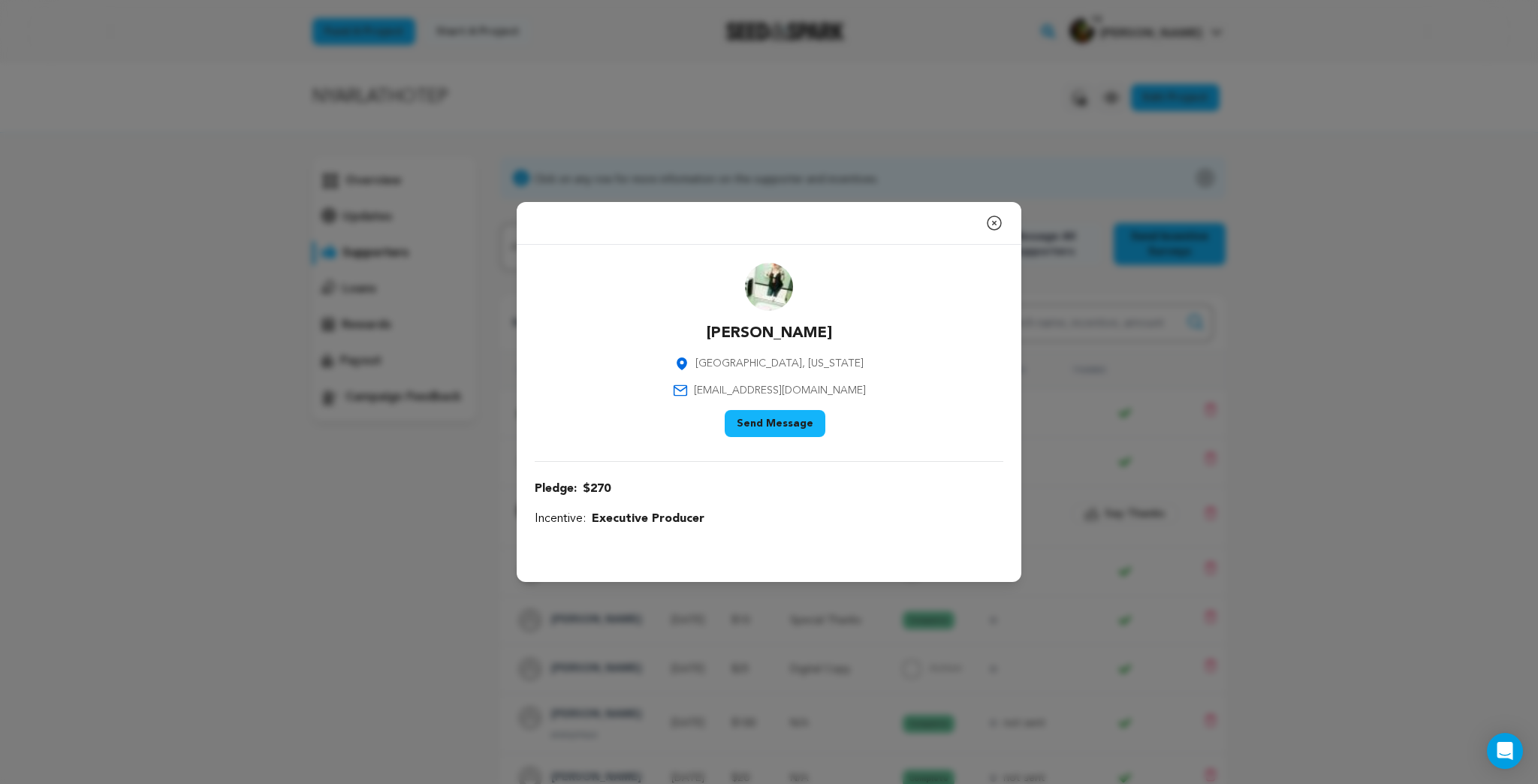
click at [778, 419] on button "Send Message" at bounding box center [775, 423] width 101 height 27
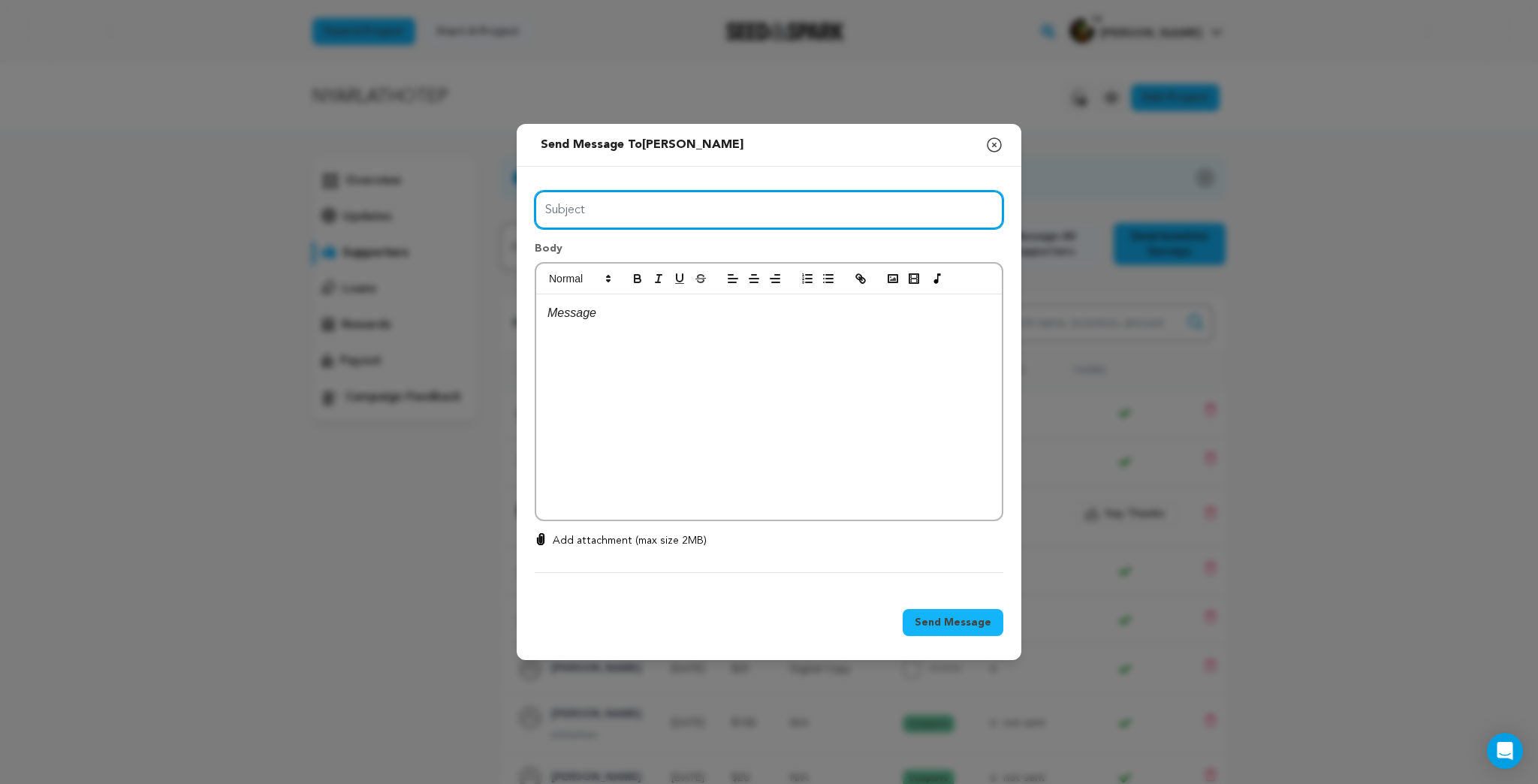
click at [597, 214] on input "Subject" at bounding box center [769, 210] width 468 height 39
type input "THE CHURCH OF CHAOS"
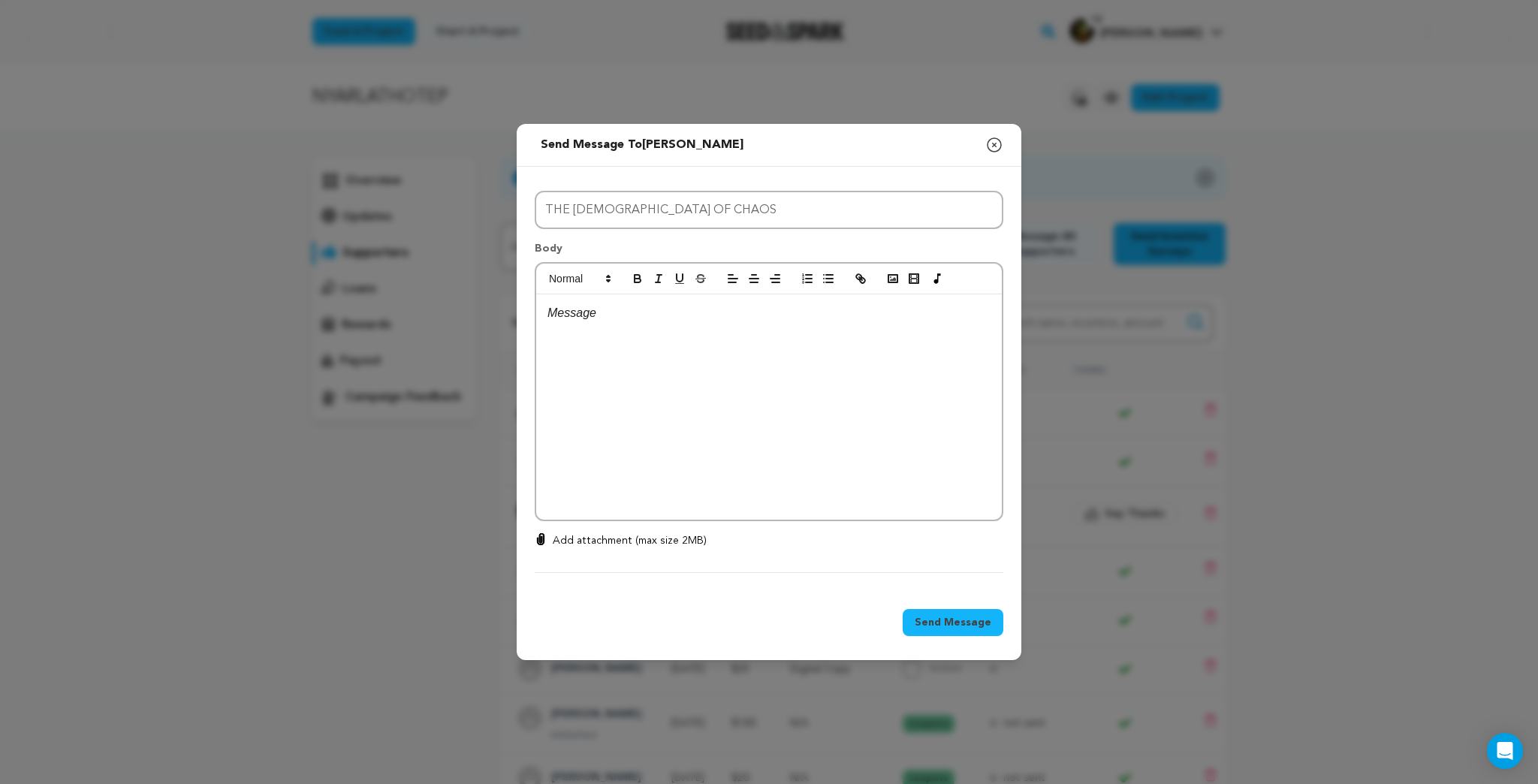
click at [619, 318] on p at bounding box center [769, 313] width 443 height 19
click at [555, 534] on p "Add attachment (max size 2MB)" at bounding box center [629, 540] width 154 height 15
click at [542, 533] on input "Add attachment (max size 2MB)" at bounding box center [541, 532] width 1 height 1
type input "C:\fakepath\Seed and Spark Incentive.pdf"
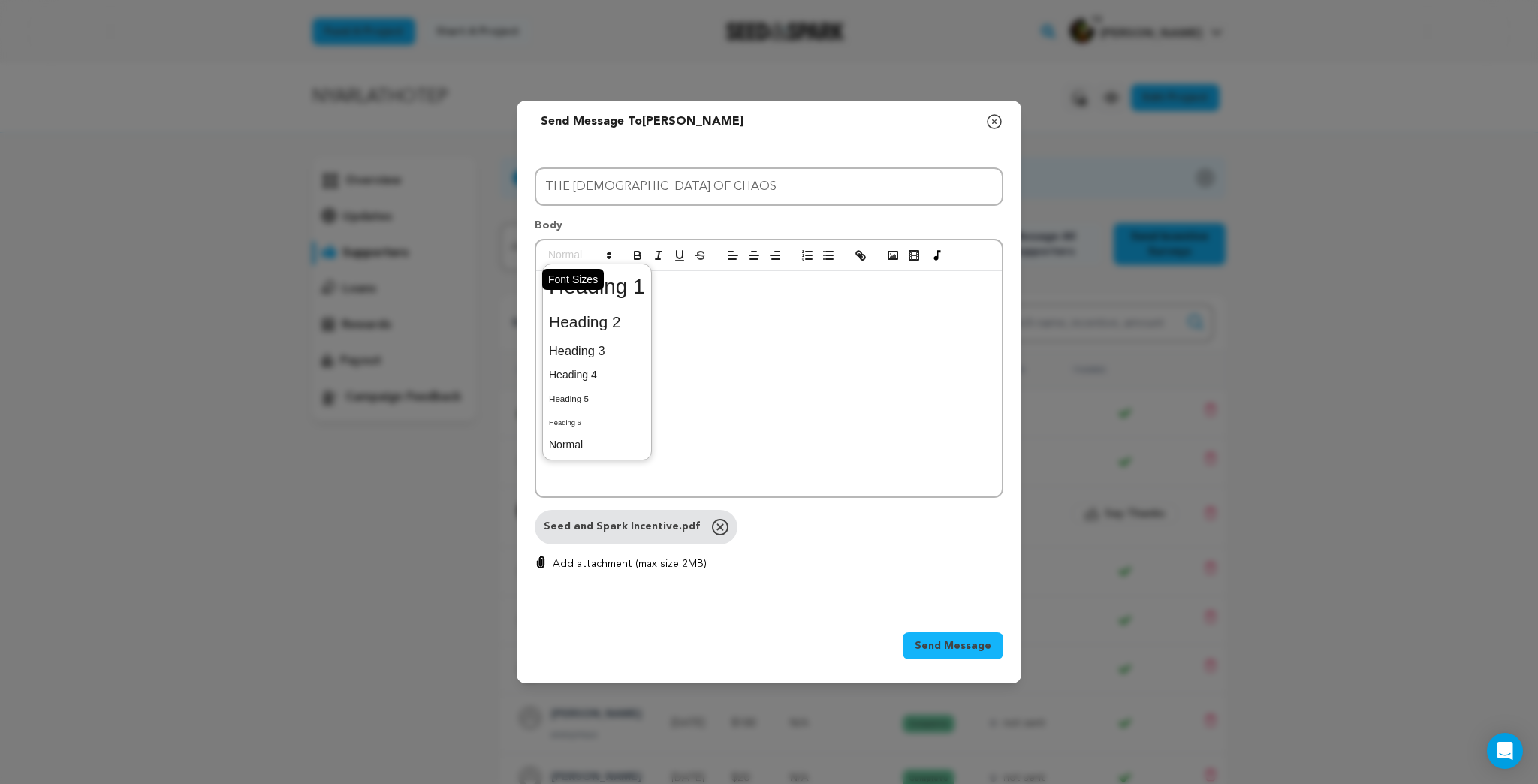
click at [609, 249] on icon at bounding box center [609, 255] width 14 height 14
click at [628, 291] on span at bounding box center [596, 287] width 96 height 39
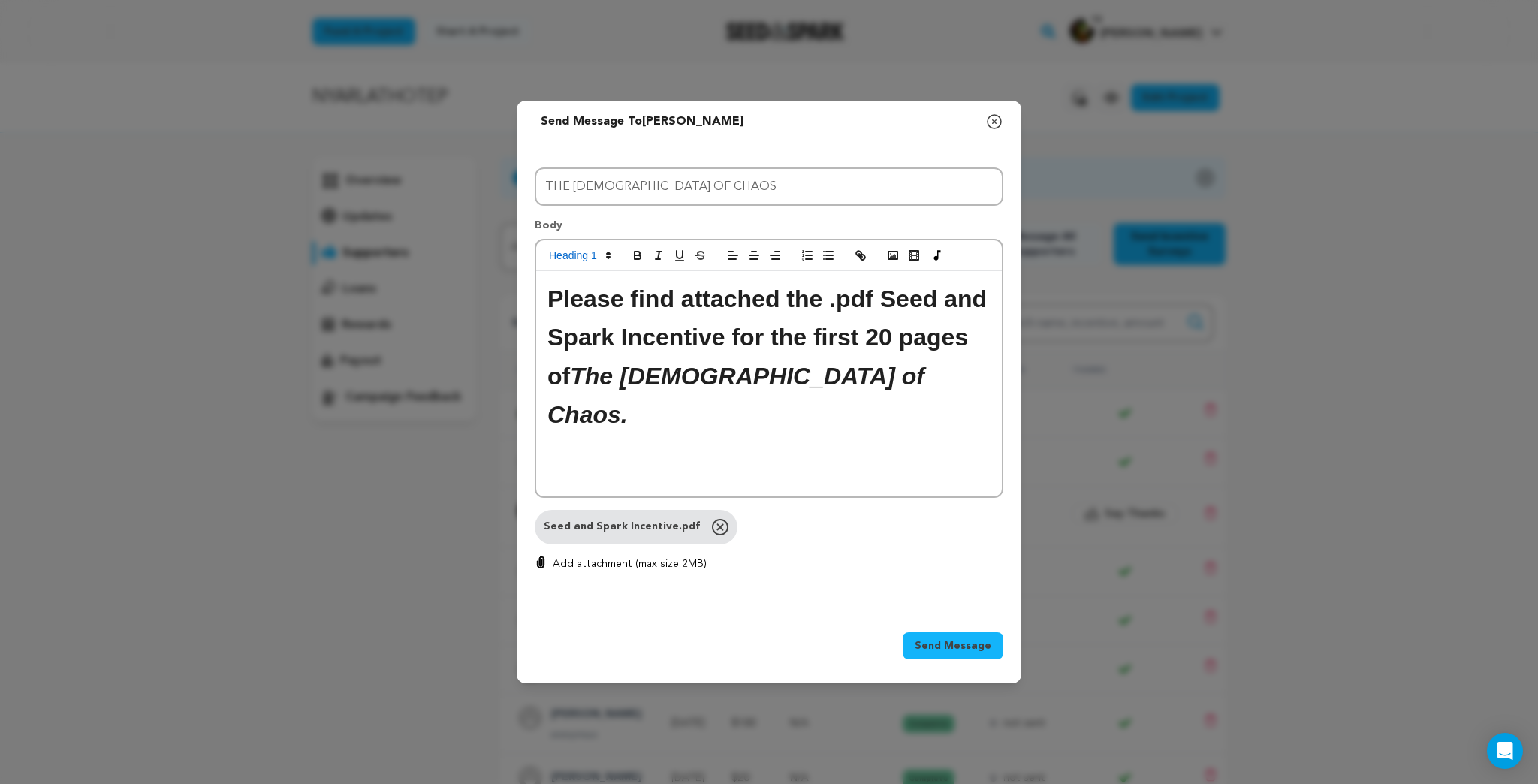
click at [945, 643] on span "Send Message" at bounding box center [953, 645] width 77 height 15
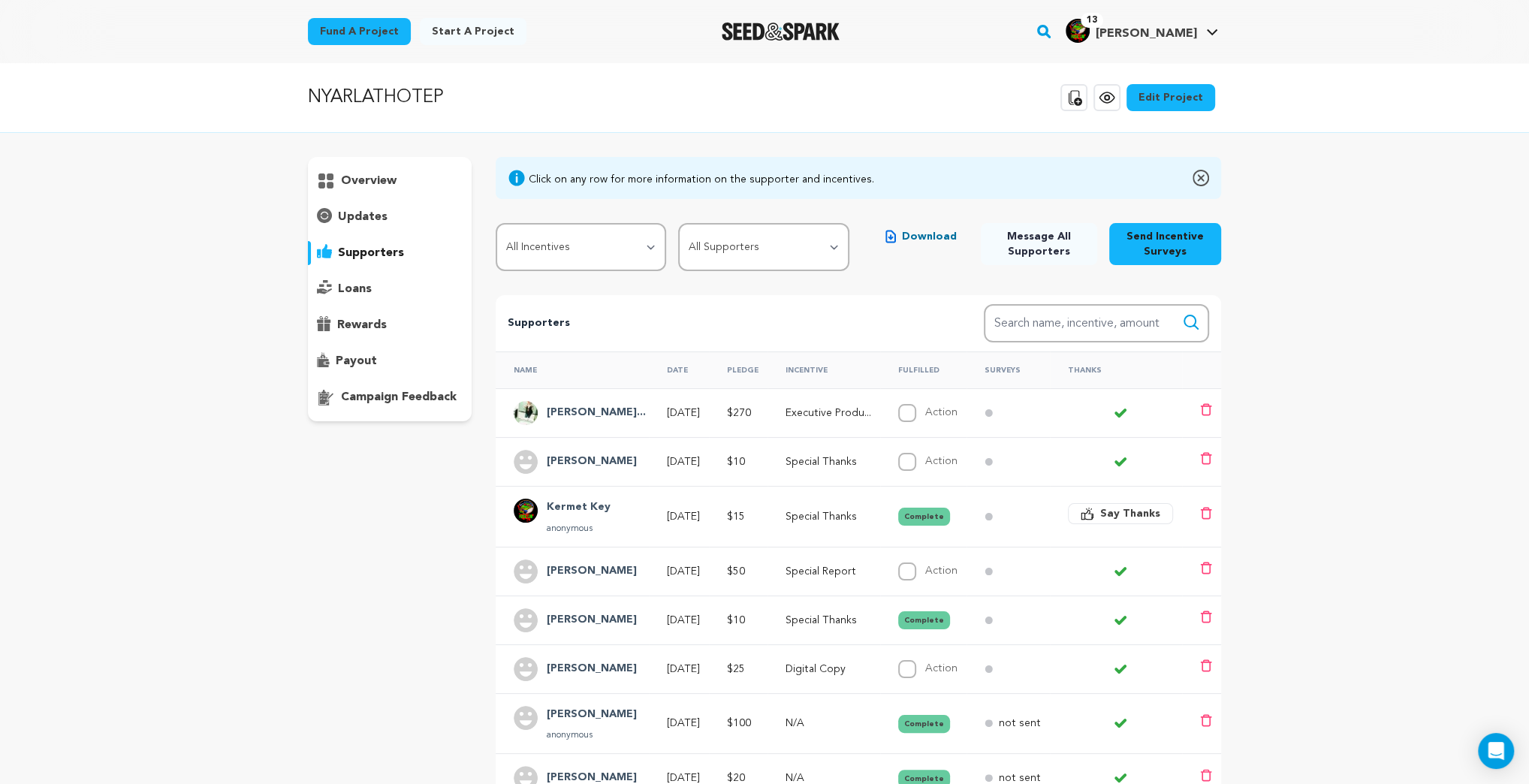
click at [370, 209] on p "updates" at bounding box center [363, 217] width 49 height 18
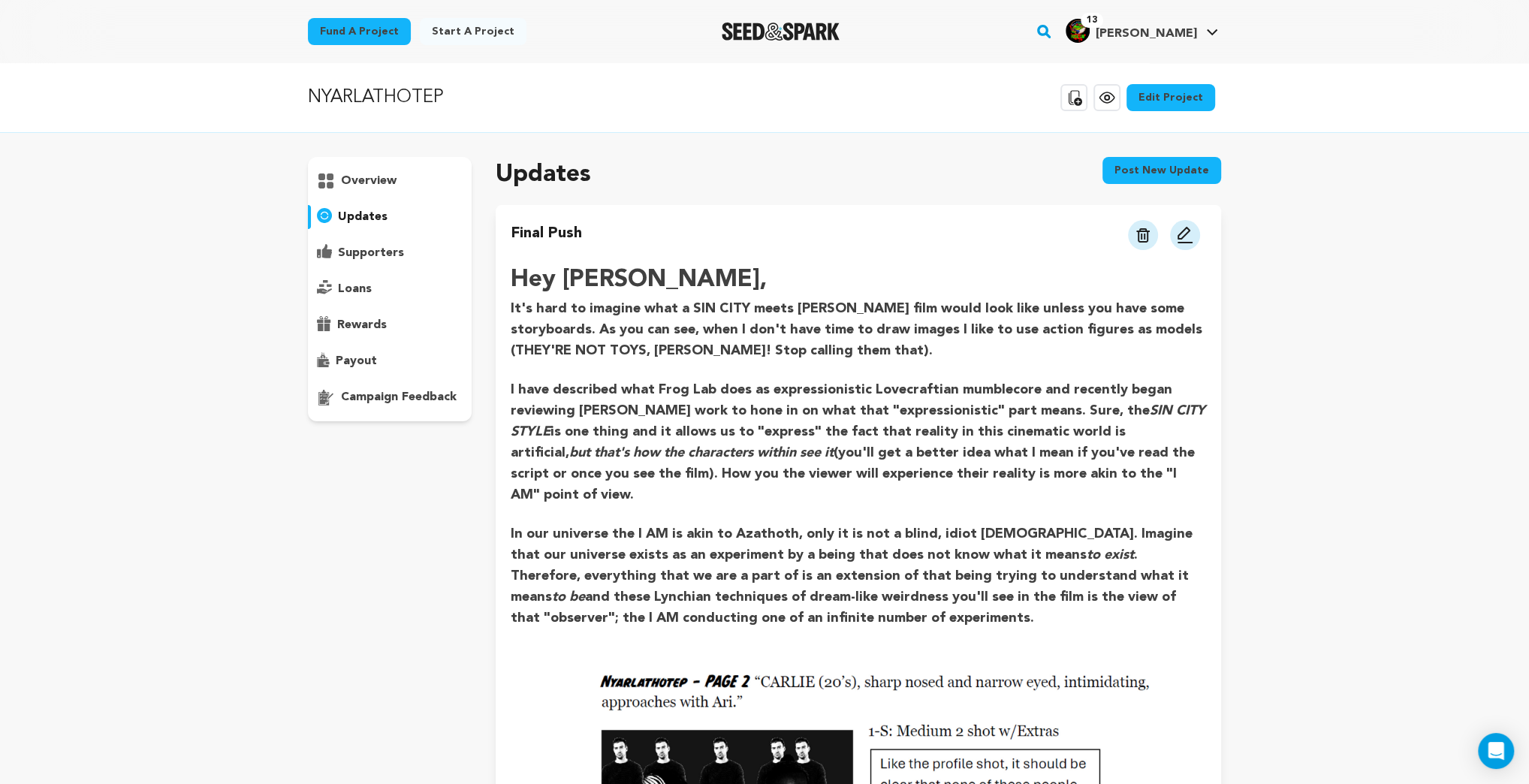
click at [366, 254] on p "supporters" at bounding box center [371, 253] width 66 height 18
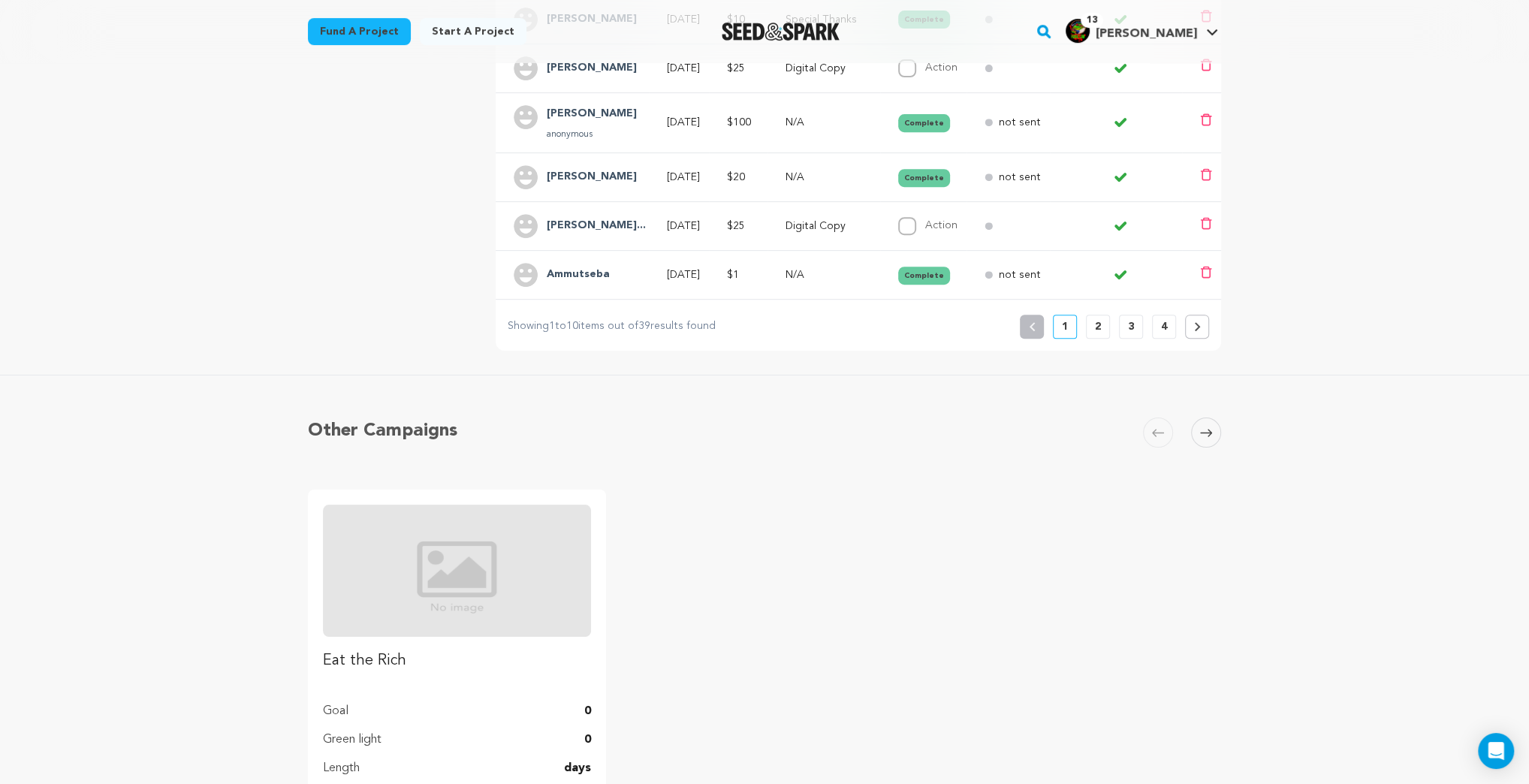
scroll to position [180, 0]
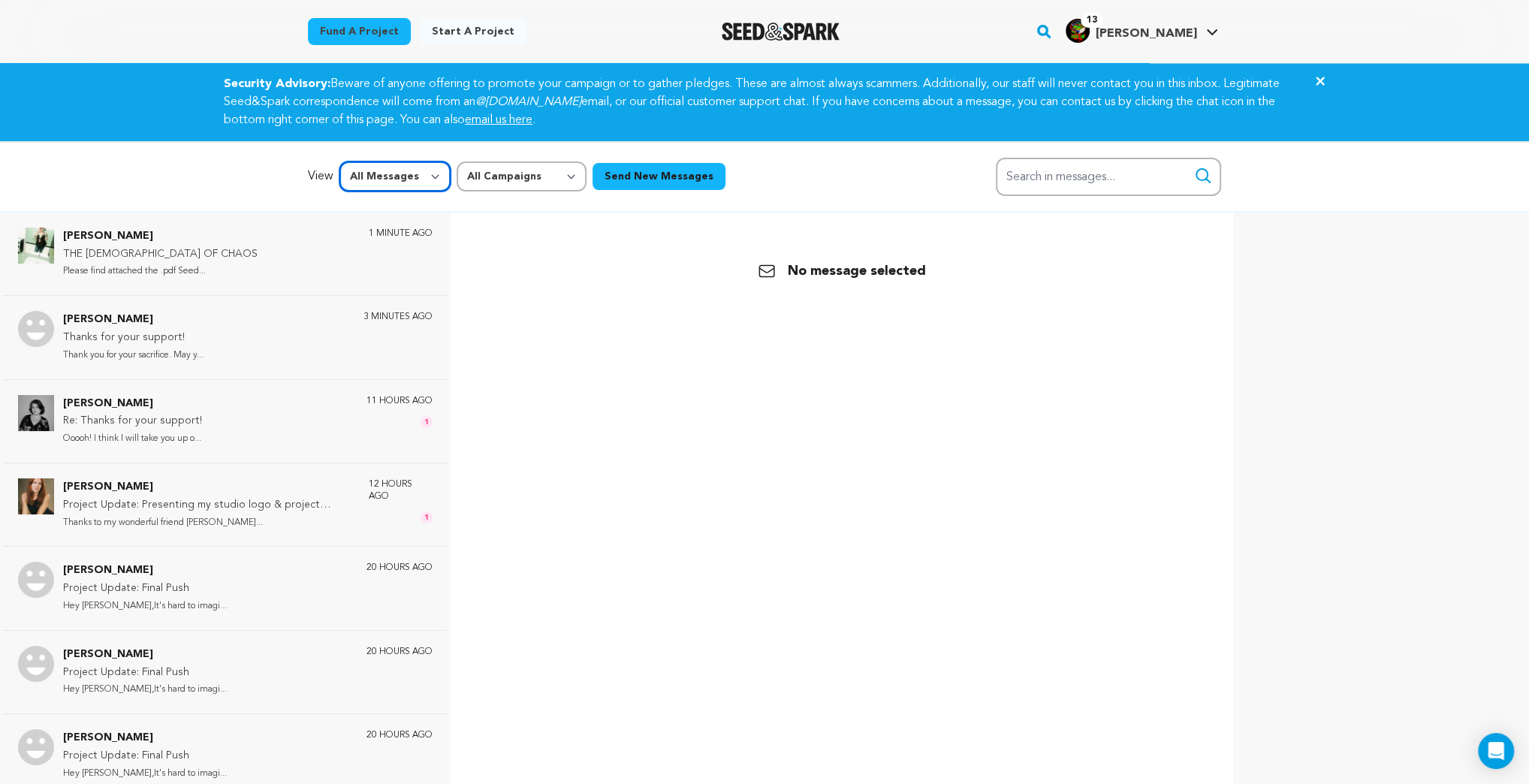
click at [435, 174] on select "All Messages Starred Unread" at bounding box center [395, 176] width 111 height 30
click at [339, 162] on select "All Messages Starred Unread" at bounding box center [395, 176] width 111 height 30
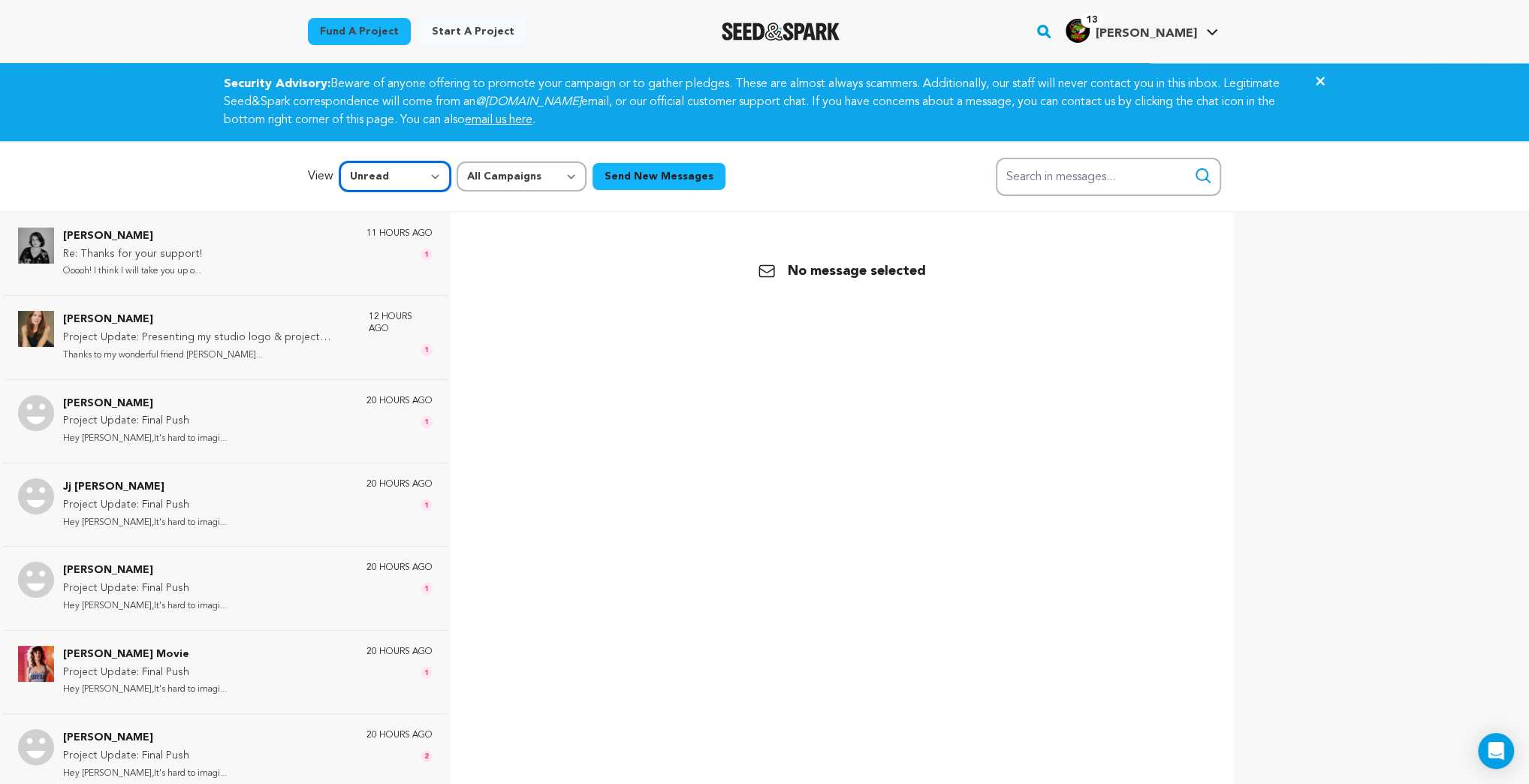
click at [432, 175] on select "All Messages Starred Unread" at bounding box center [395, 176] width 111 height 30
select select "starred"
click at [339, 162] on select "All Messages Starred Unread" at bounding box center [395, 176] width 111 height 30
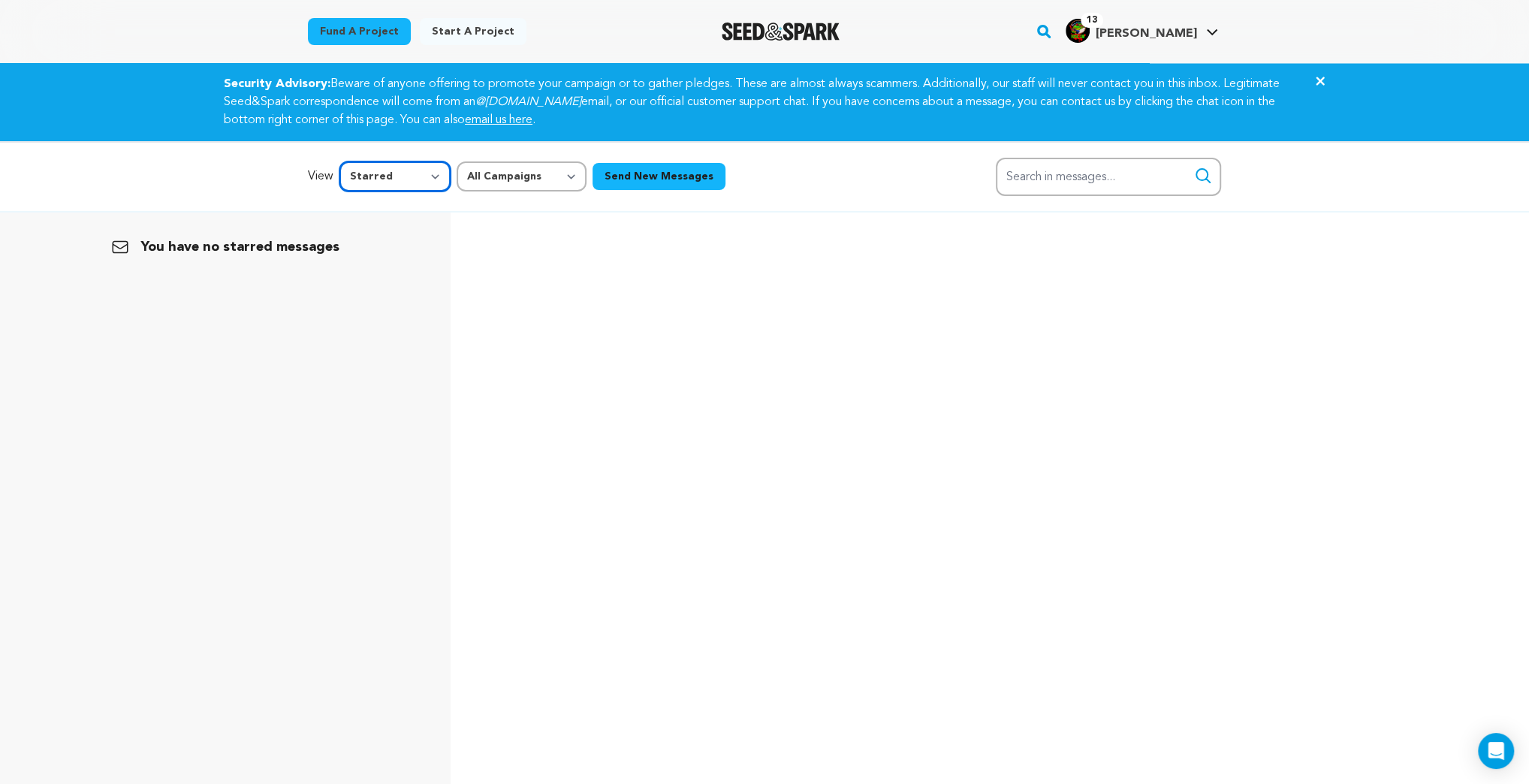
click at [427, 172] on select "All Messages Starred Unread" at bounding box center [395, 176] width 111 height 30
select select
click at [339, 162] on select "All Messages Starred Unread" at bounding box center [395, 176] width 111 height 30
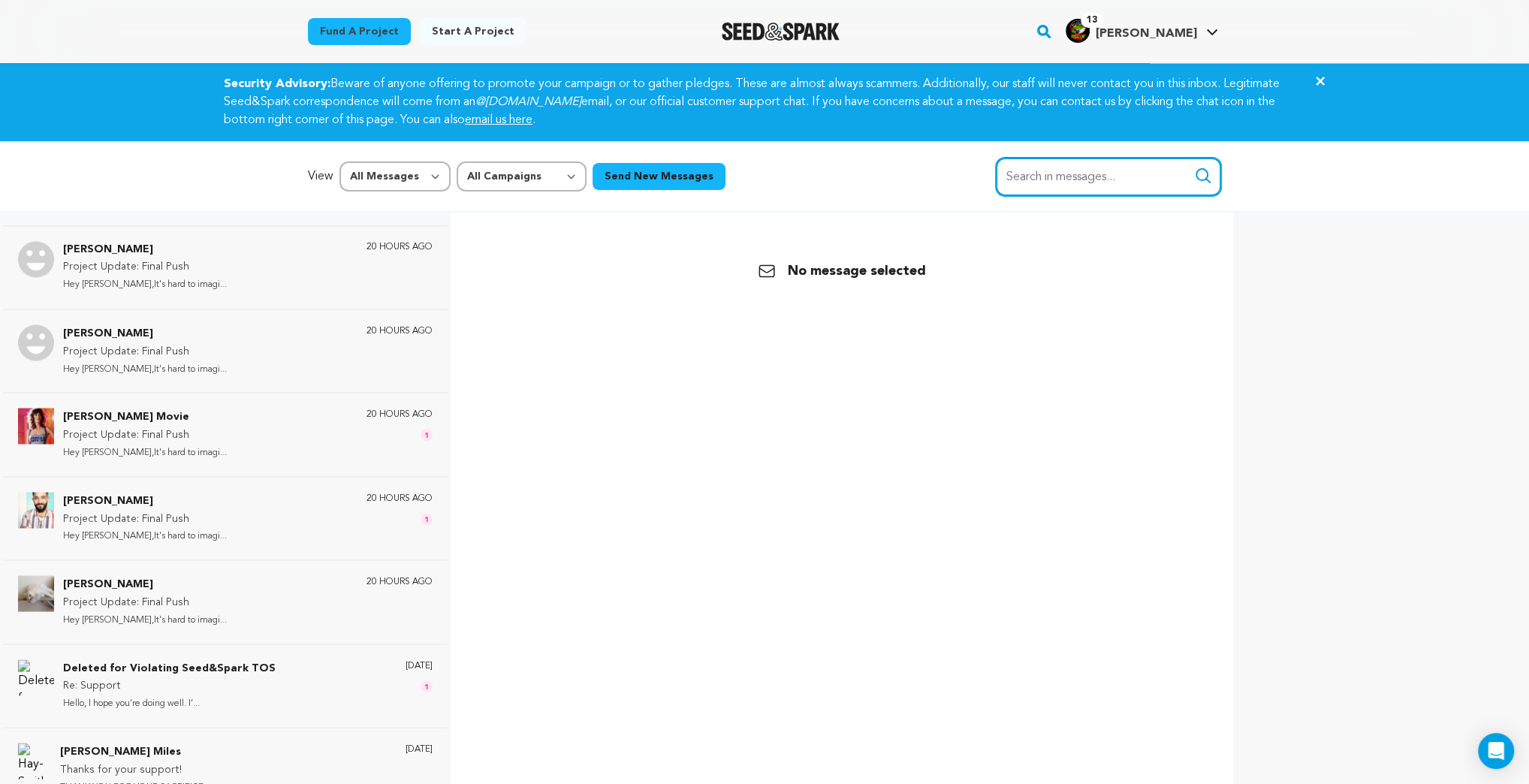
click at [1045, 175] on input "Search in messages..." at bounding box center [1108, 177] width 225 height 39
type input "Special Report"
